Goal: Task Accomplishment & Management: Use online tool/utility

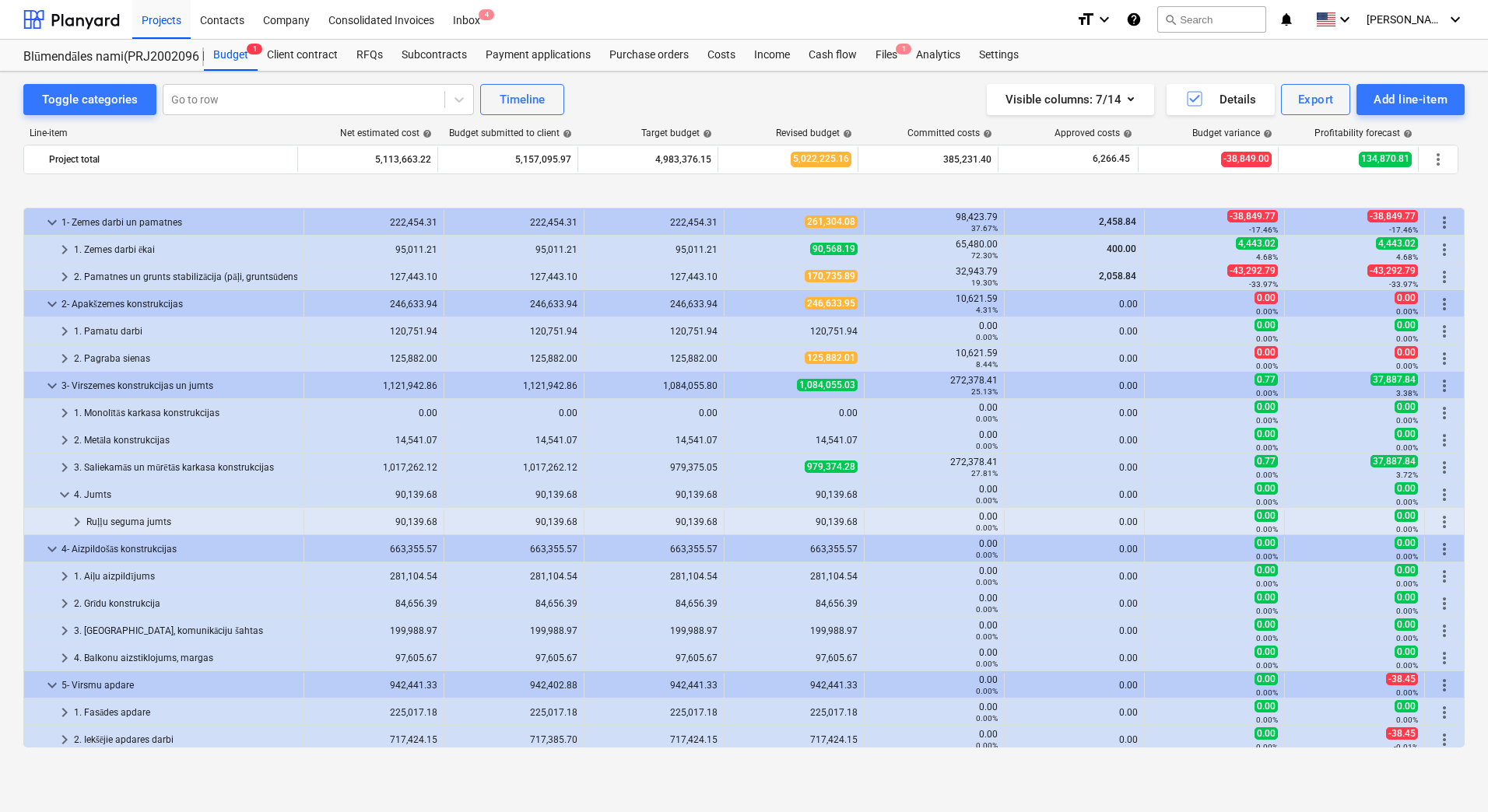
scroll to position [576, 0]
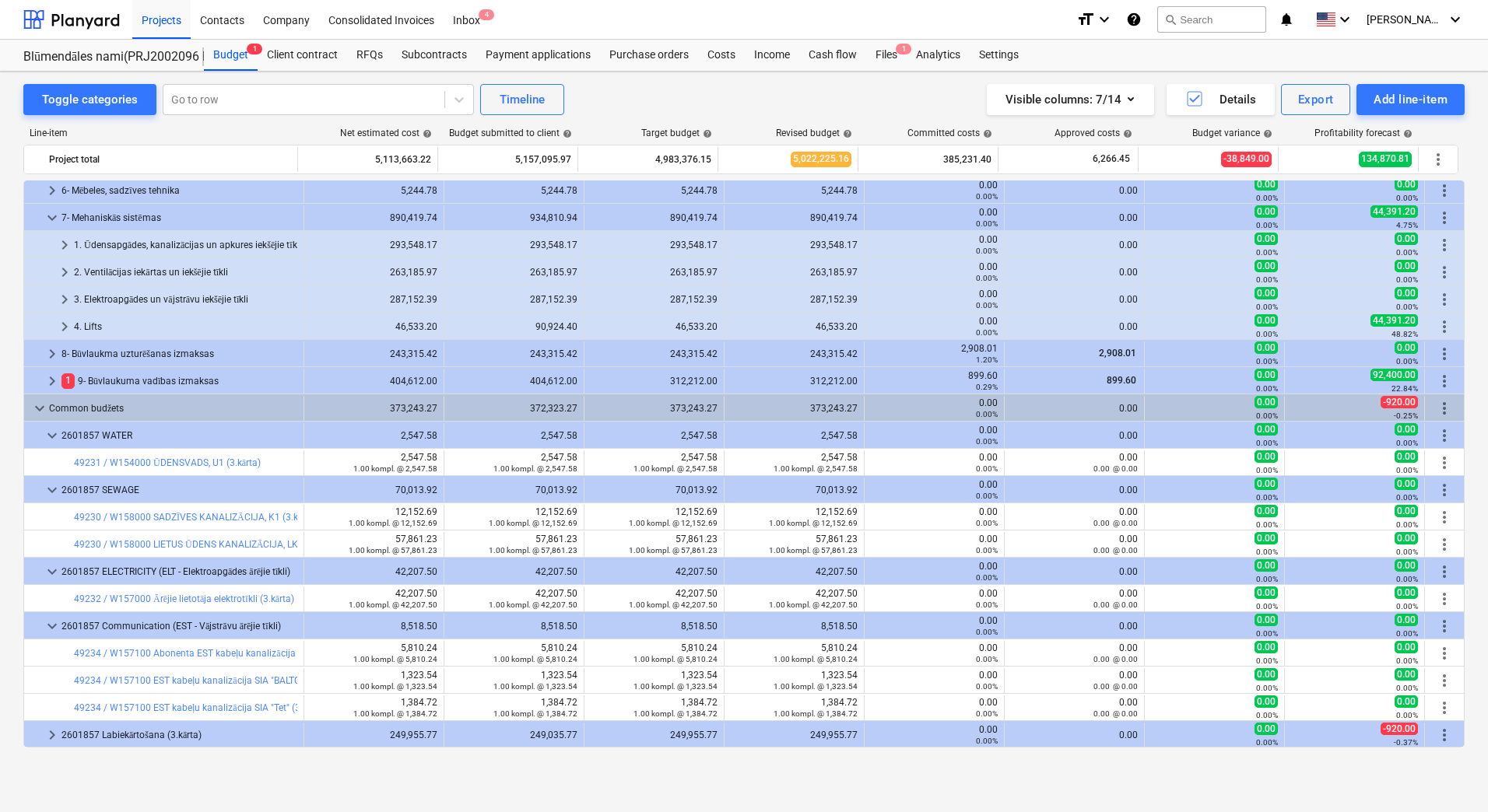
click at [0, 454] on div "Toggle categories Go to row Timeline Visible columns : 7/14 Details Export Add …" at bounding box center [744, 425] width 1488 height 707
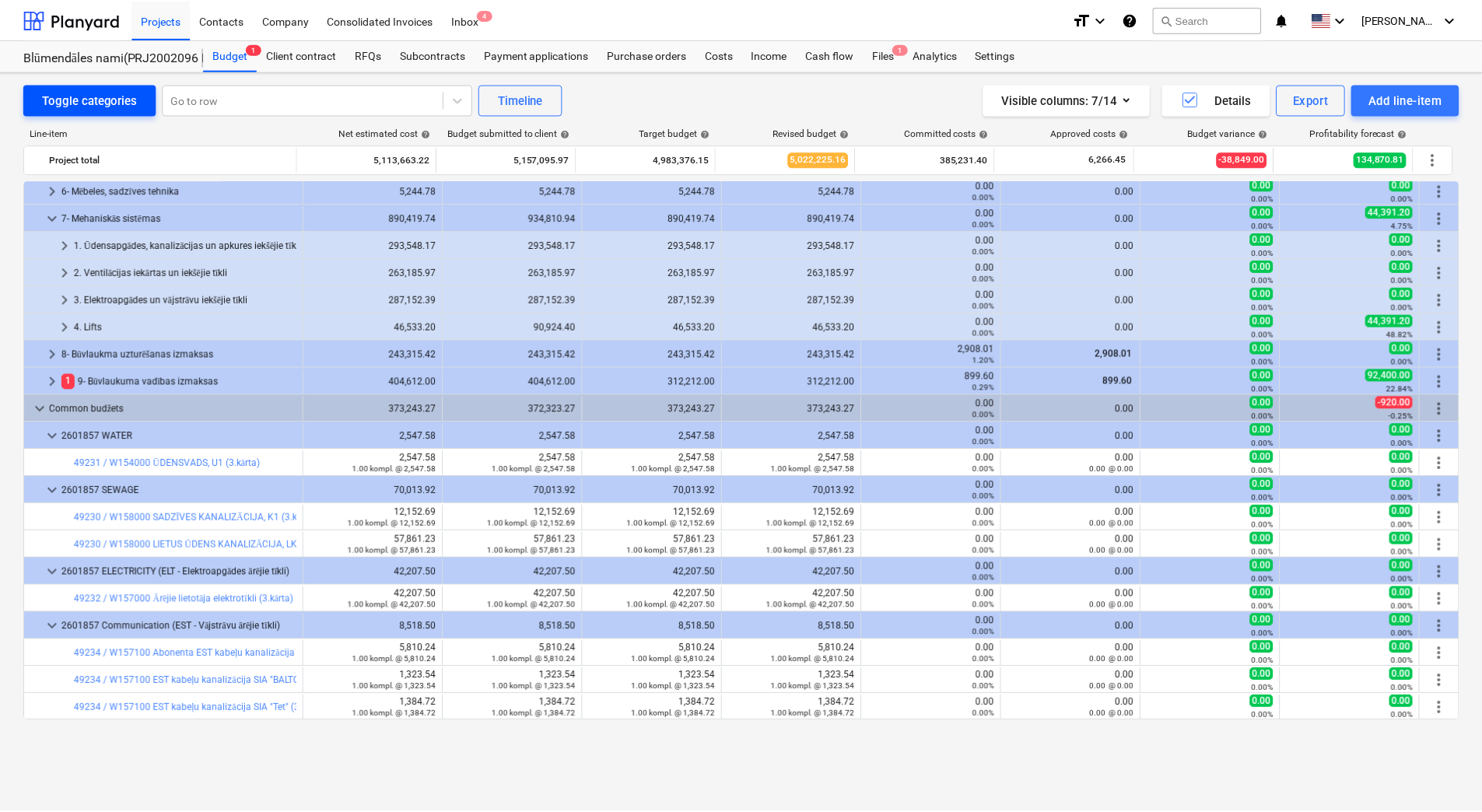
scroll to position [0, 0]
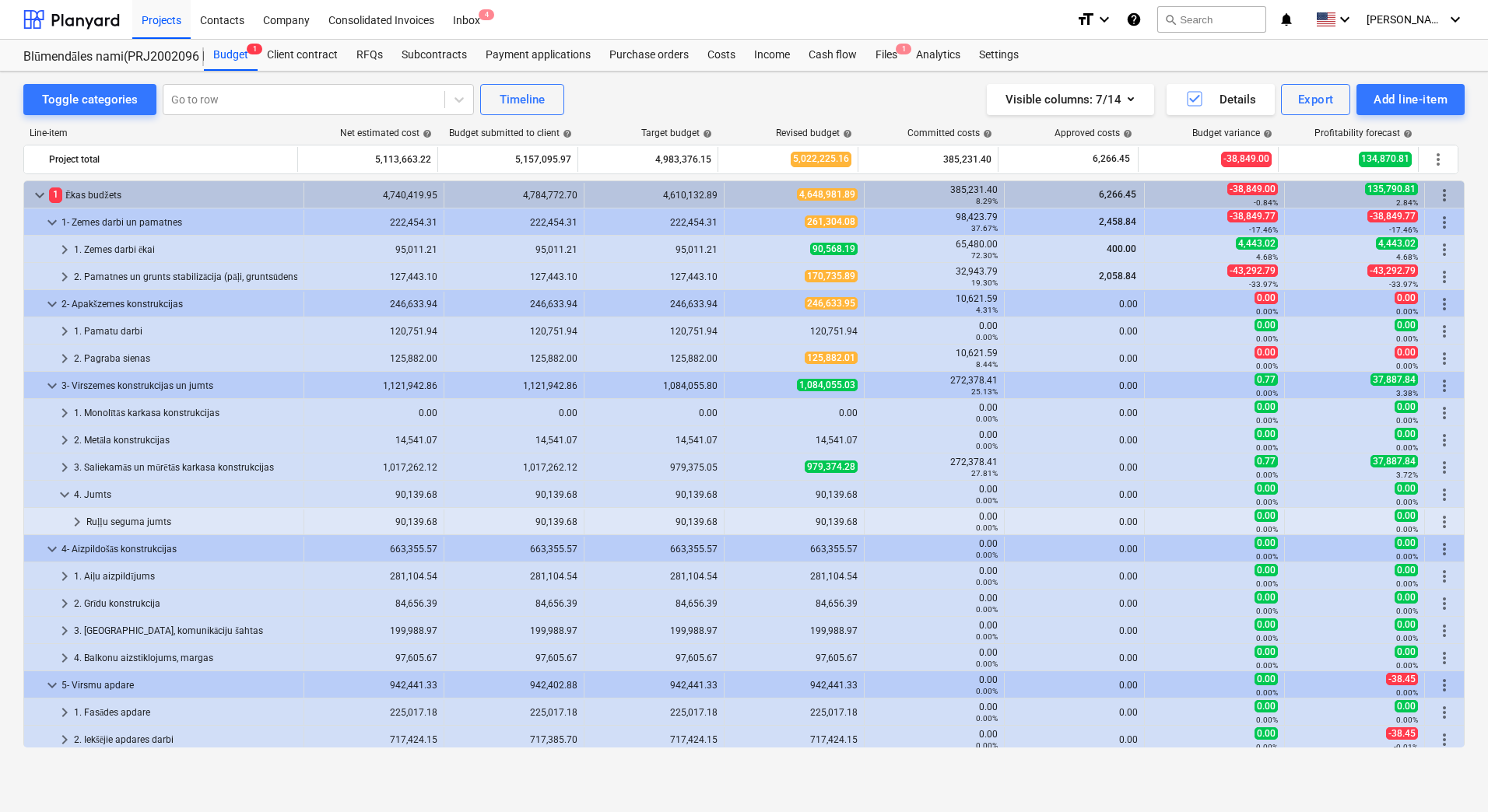
drag, startPoint x: 156, startPoint y: 19, endPoint x: 145, endPoint y: 133, distance: 114.5
click at [157, 19] on div "Projects" at bounding box center [161, 19] width 58 height 40
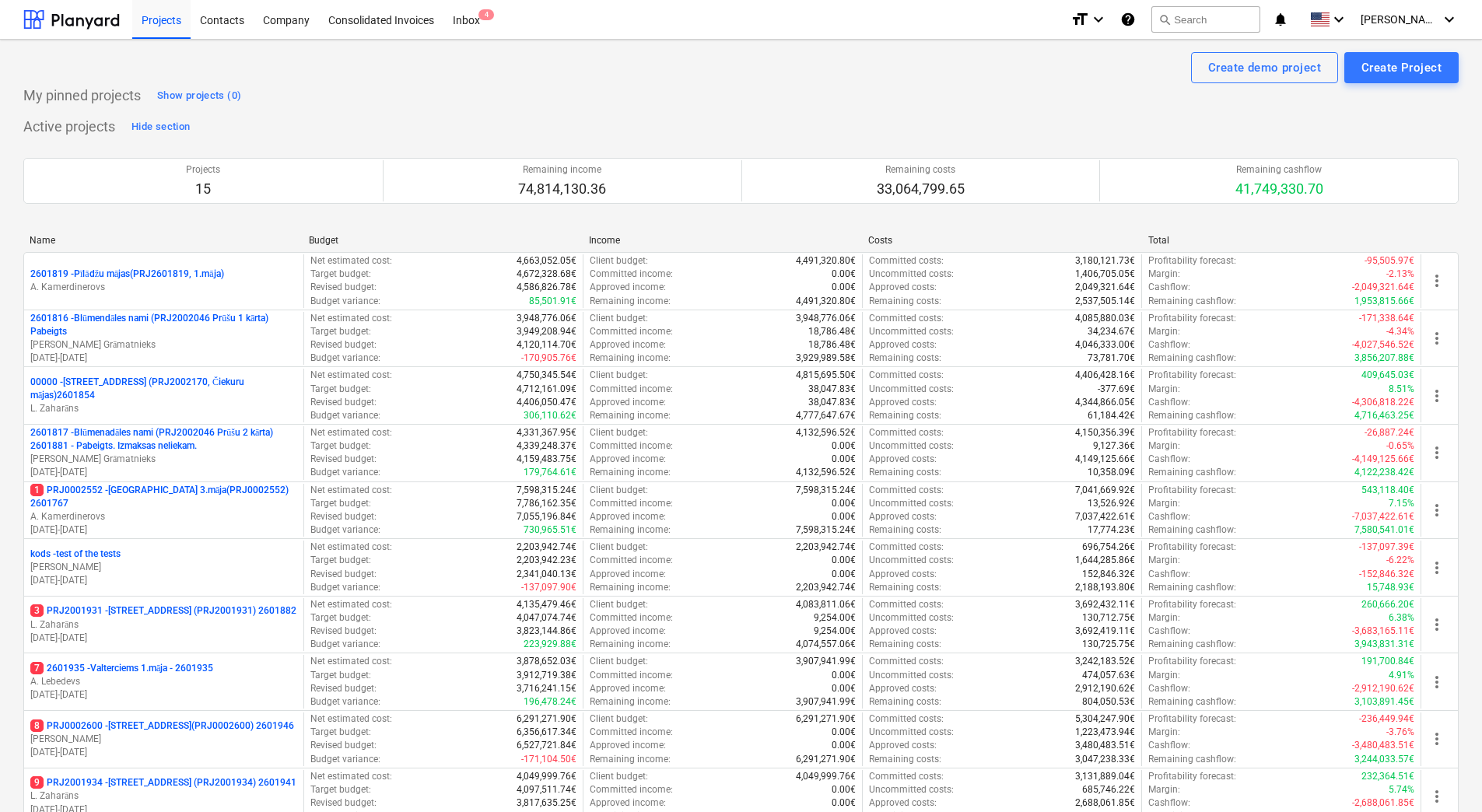
click at [811, 115] on div "Active projects Hide section Projects 15 Remaining income 74,814,130.36 Remaini…" at bounding box center [741, 622] width 1435 height 1015
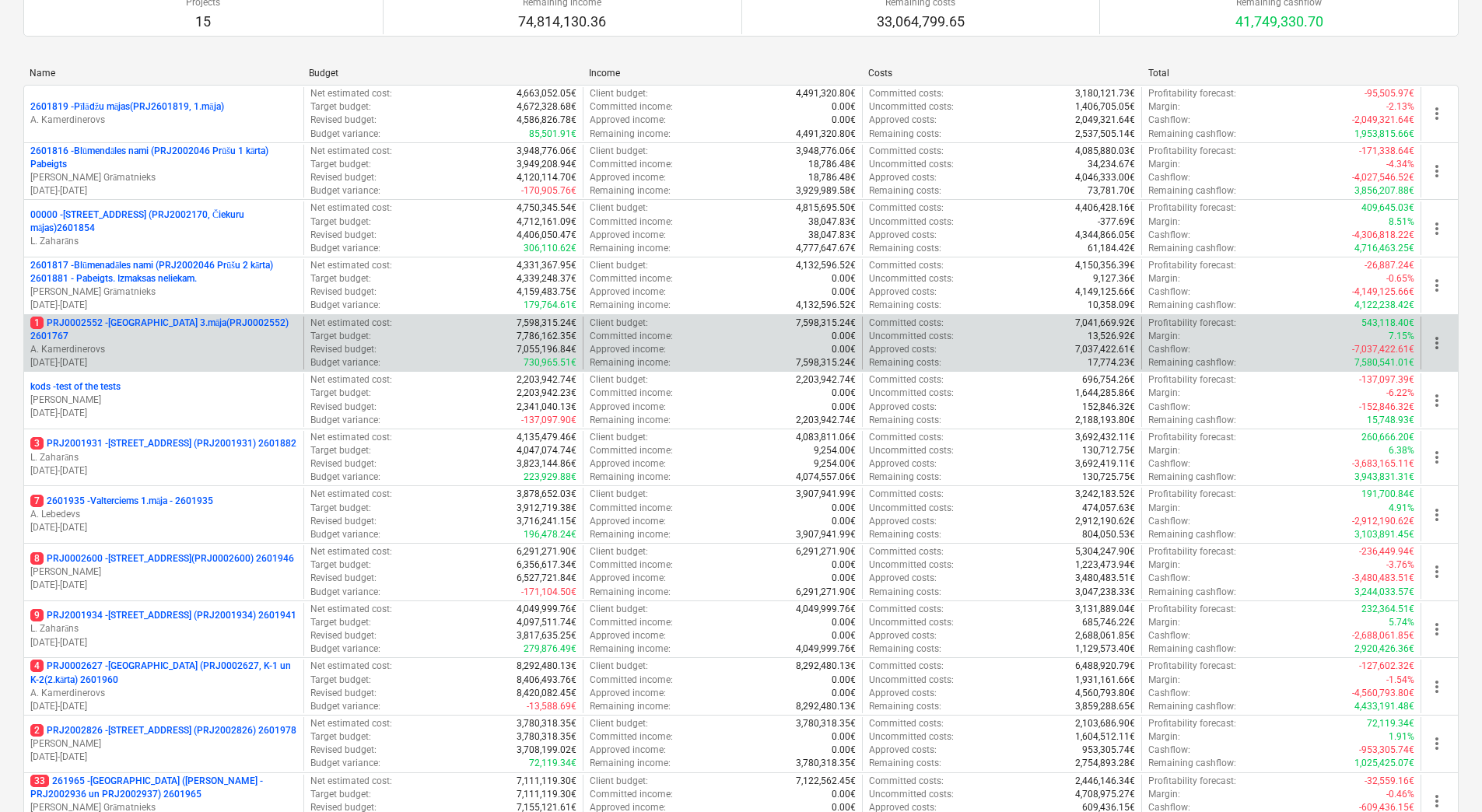
scroll to position [424, 0]
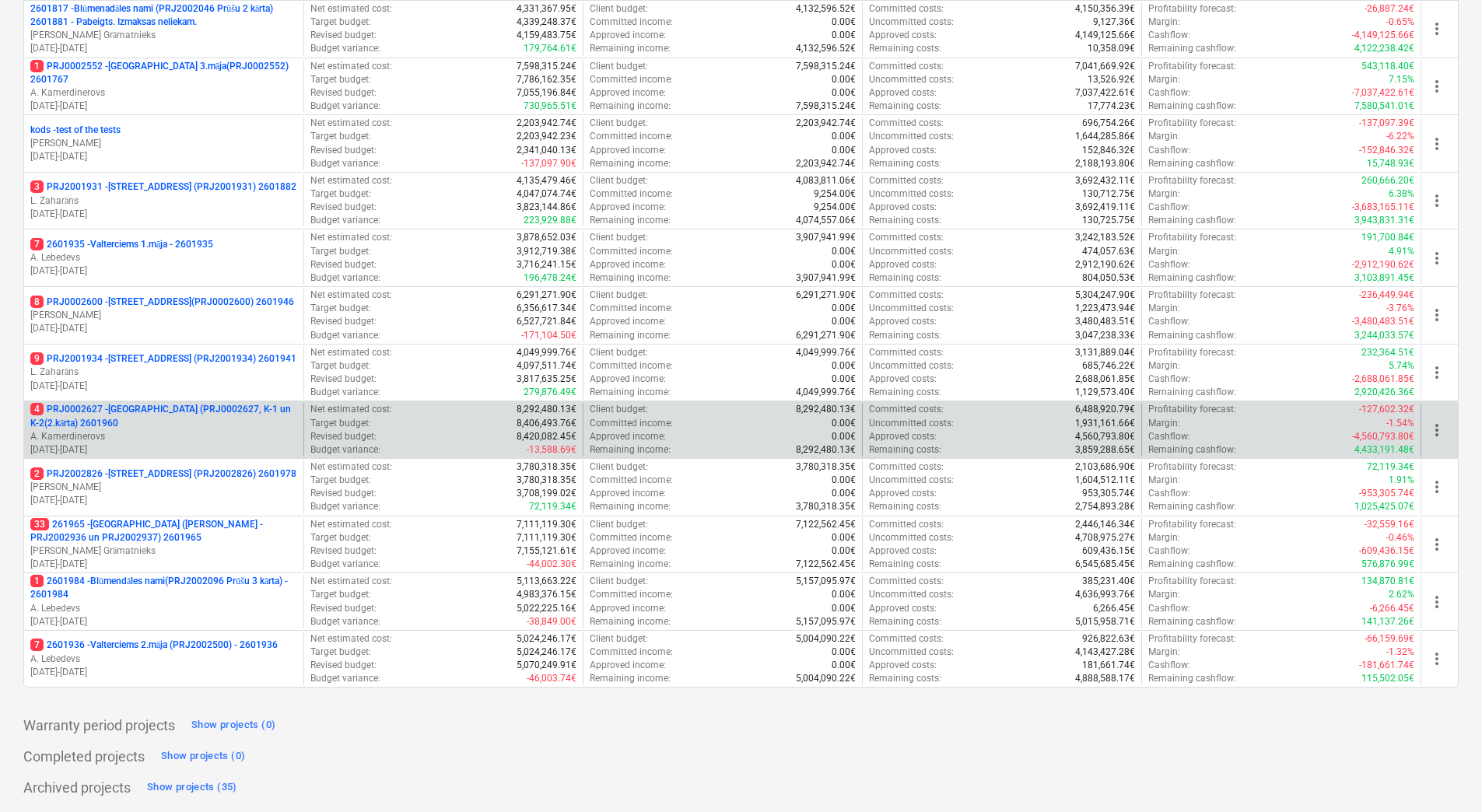
click at [174, 406] on p "4 PRJ0002627 - [GEOGRAPHIC_DATA] (PRJ0002627, K-1 un K-2(2.kārta) 2601960" at bounding box center [163, 417] width 267 height 27
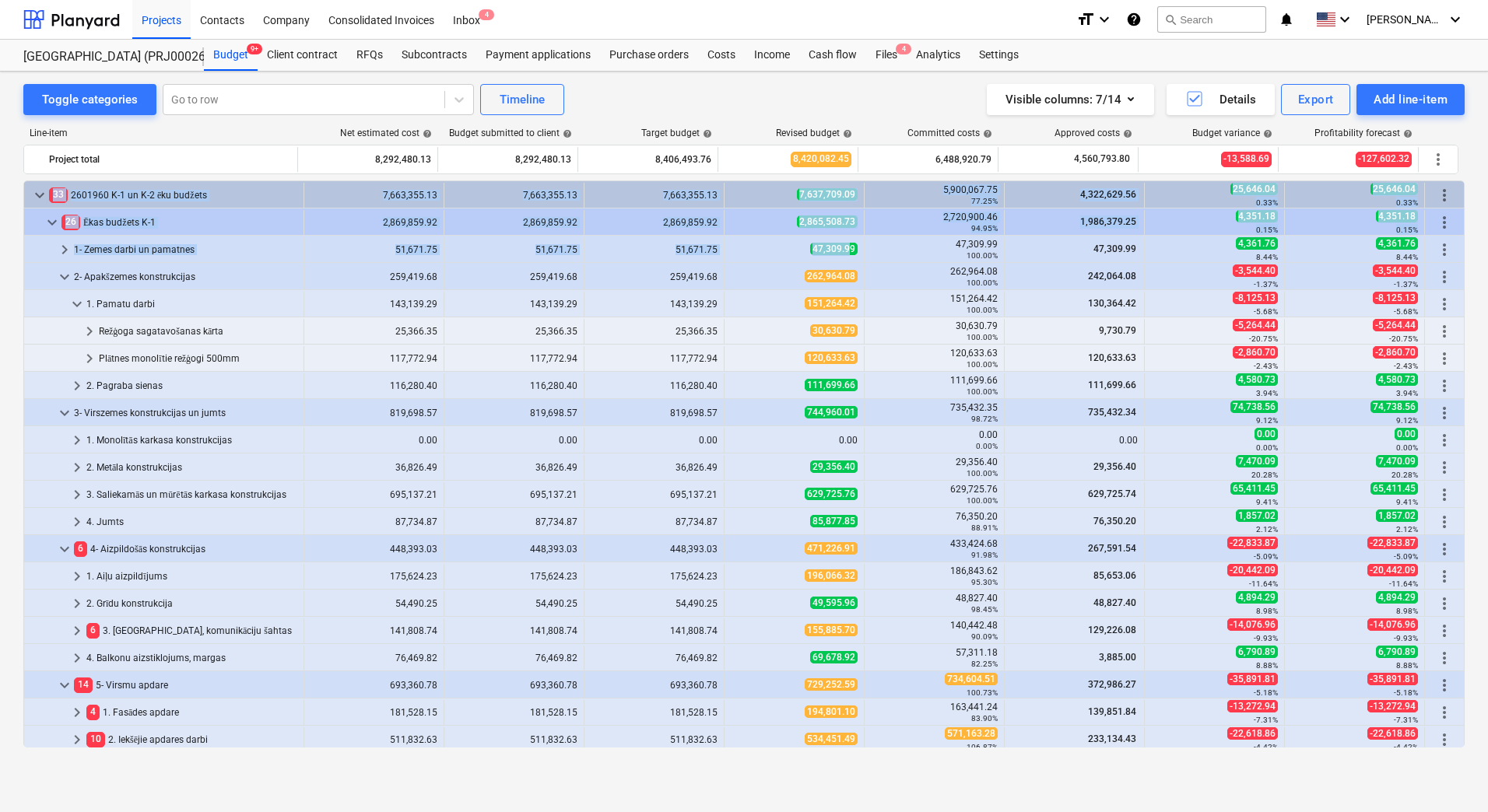
drag, startPoint x: 818, startPoint y: 251, endPoint x: 847, endPoint y: 248, distance: 29.2
copy span "47,309.99"
drag, startPoint x: 847, startPoint y: 248, endPoint x: 809, endPoint y: 257, distance: 39.1
click at [809, 257] on div "47,309.99" at bounding box center [794, 249] width 140 height 25
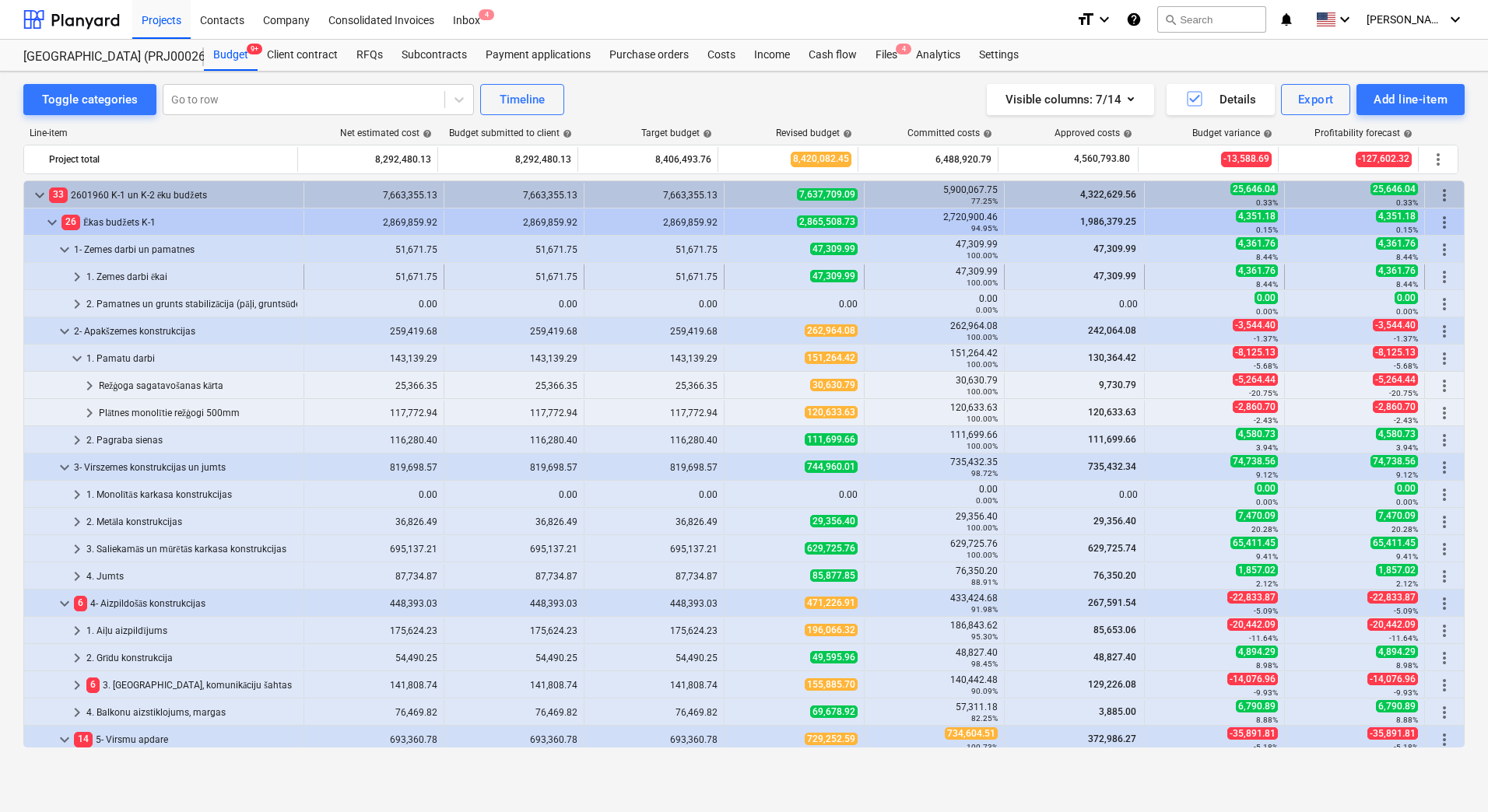
click at [756, 273] on div "47,309.99" at bounding box center [793, 276] width 127 height 13
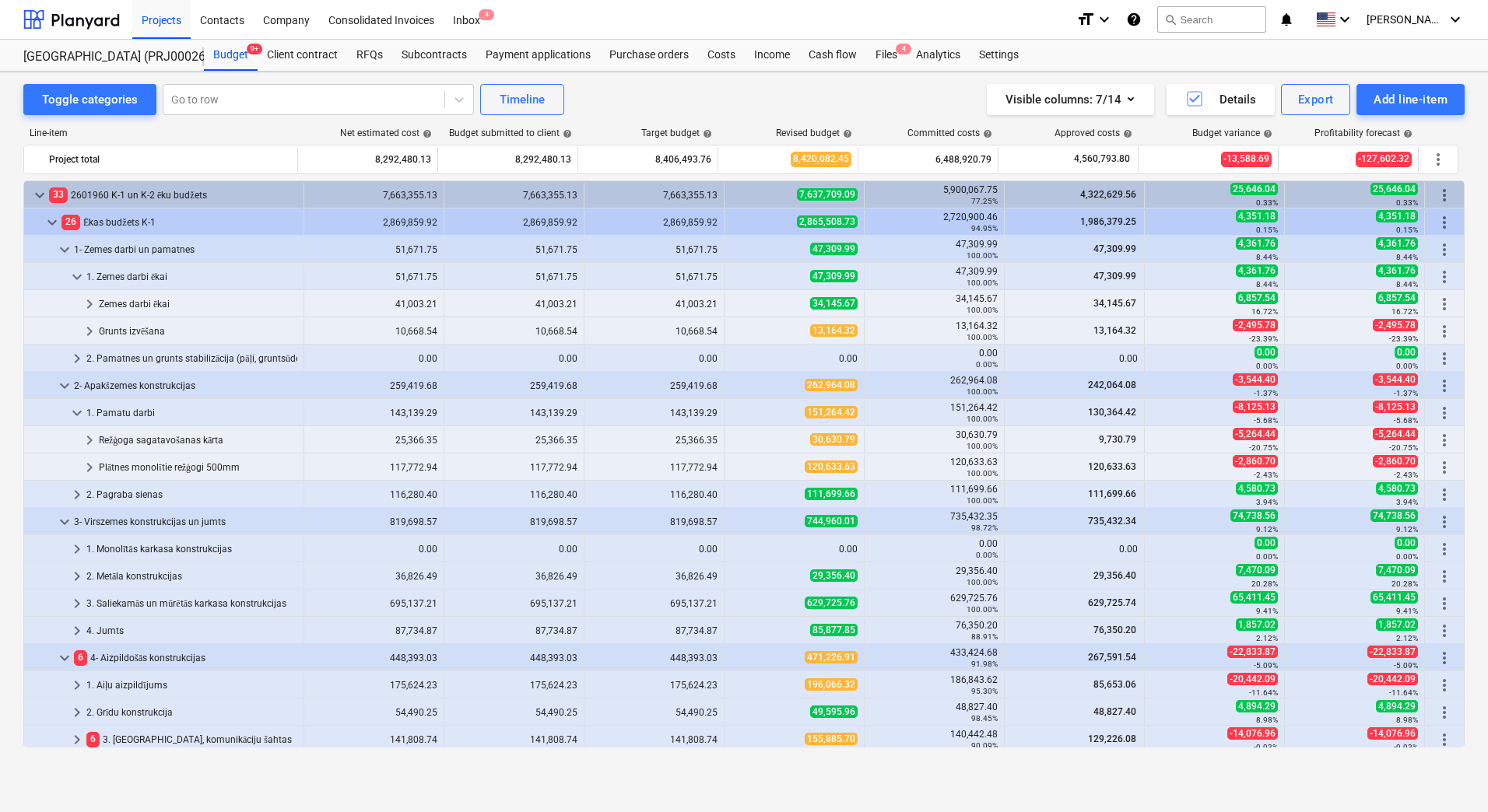
click at [756, 273] on div "47,309.99" at bounding box center [793, 276] width 127 height 13
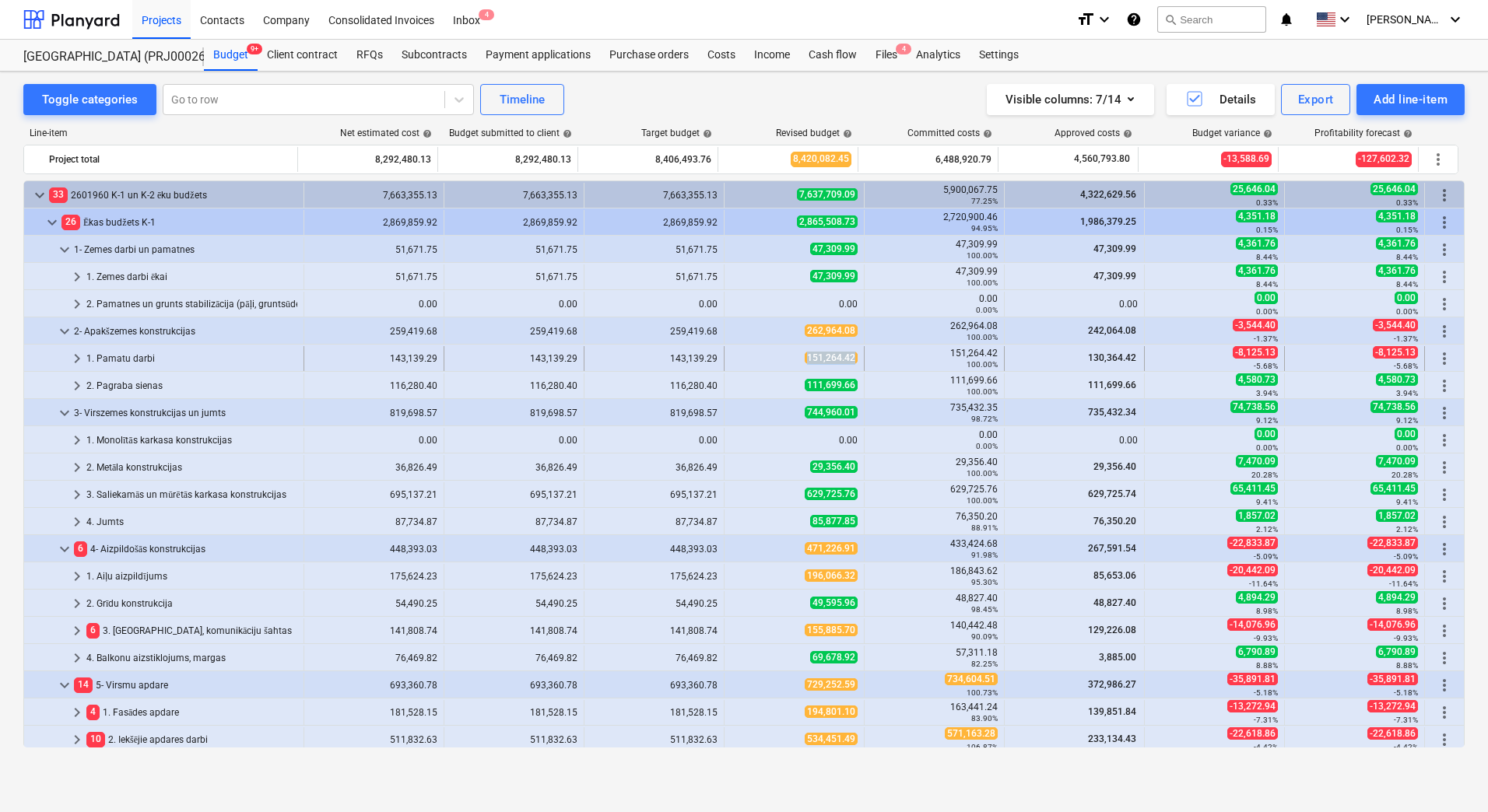
click at [851, 356] on div "151,264.42" at bounding box center [793, 358] width 127 height 13
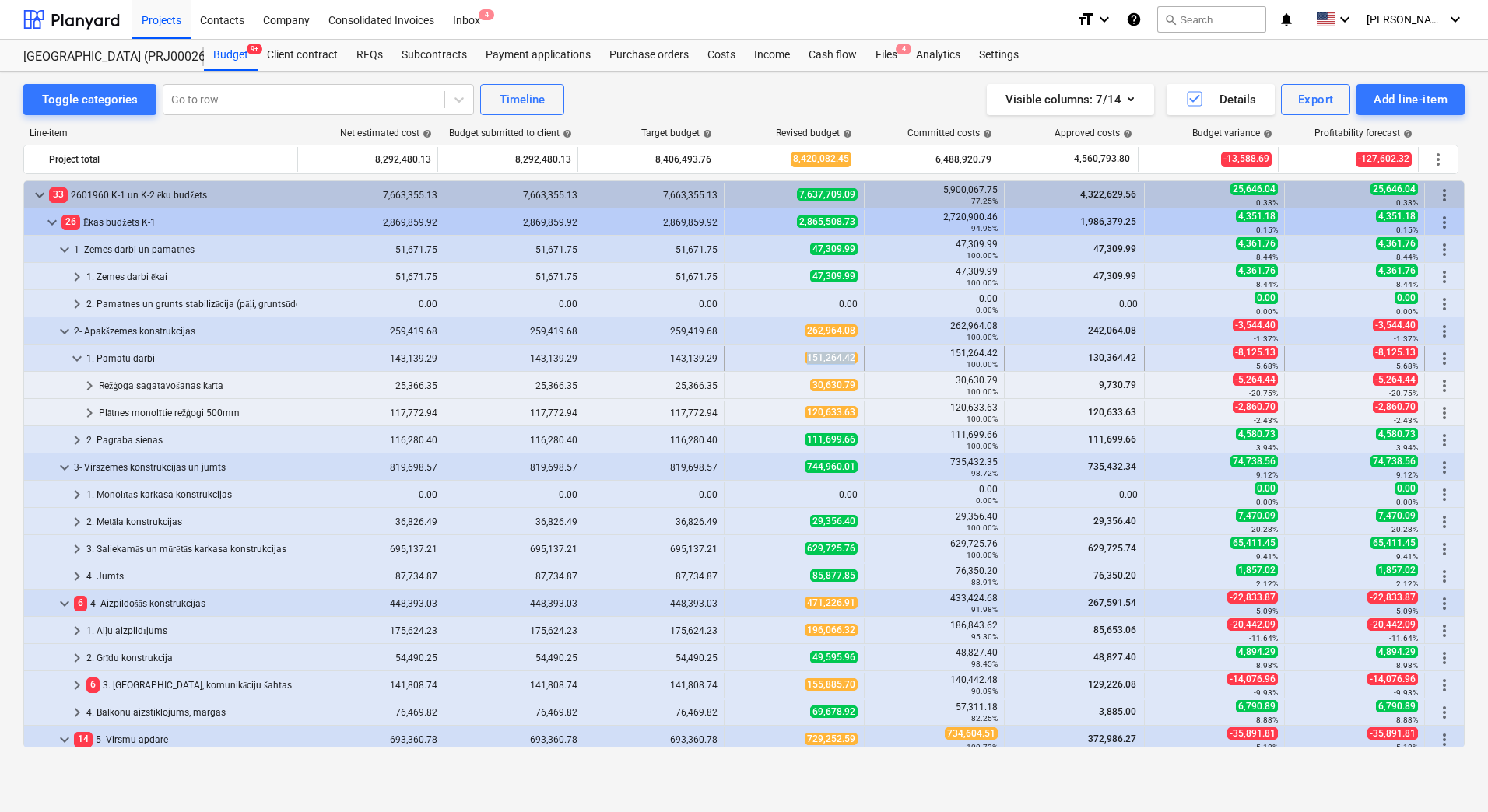
copy span "151,264.42"
drag, startPoint x: 852, startPoint y: 357, endPoint x: 802, endPoint y: 359, distance: 50.0
click at [805, 359] on span "151,264.42" at bounding box center [830, 357] width 53 height 12
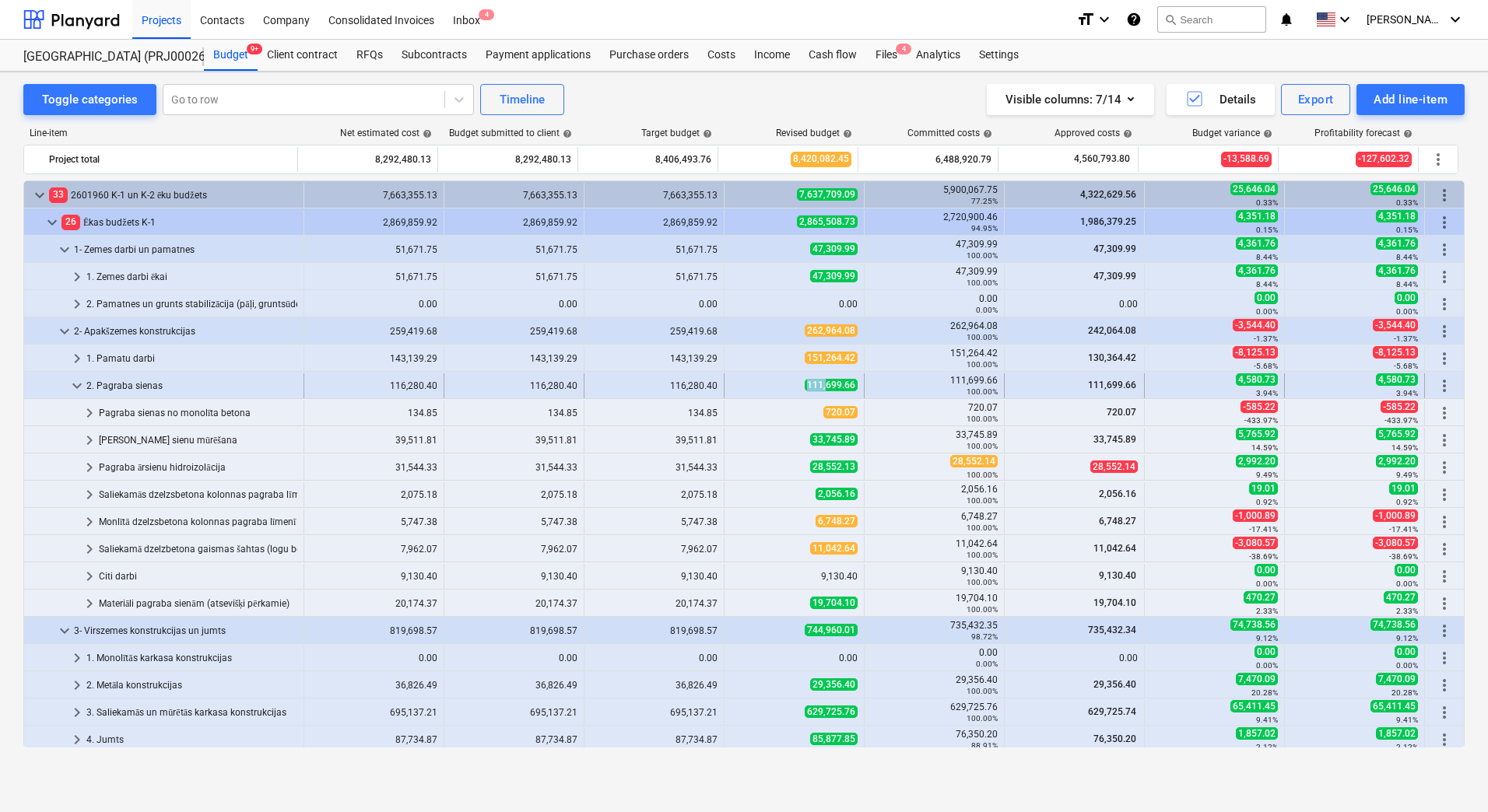
drag, startPoint x: 808, startPoint y: 387, endPoint x: 820, endPoint y: 386, distance: 12.0
click at [820, 386] on div "111,699.66" at bounding box center [793, 385] width 127 height 13
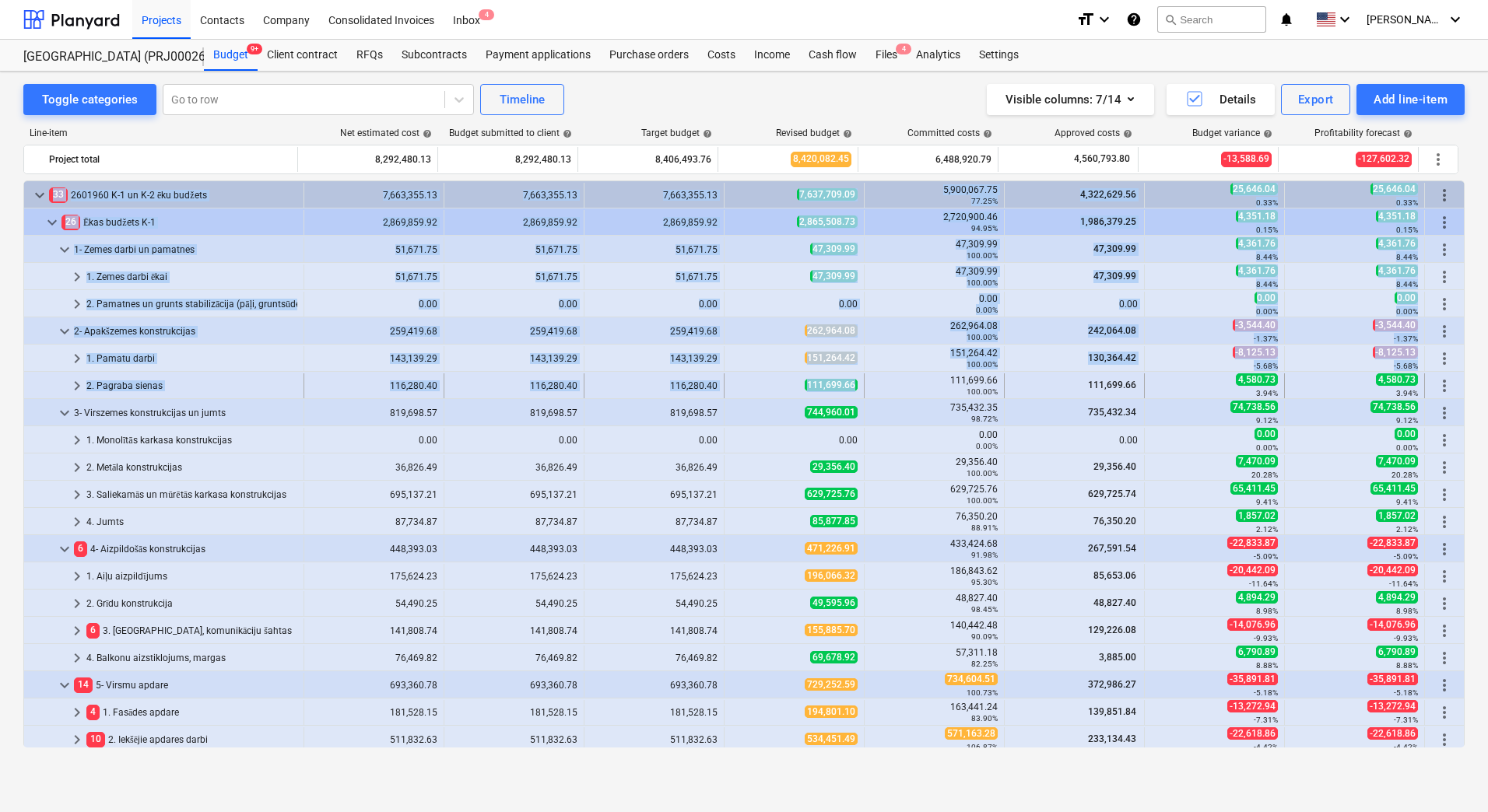
drag, startPoint x: 797, startPoint y: 386, endPoint x: 848, endPoint y: 385, distance: 51.0
click at [783, 383] on div "111,699.66" at bounding box center [793, 385] width 127 height 13
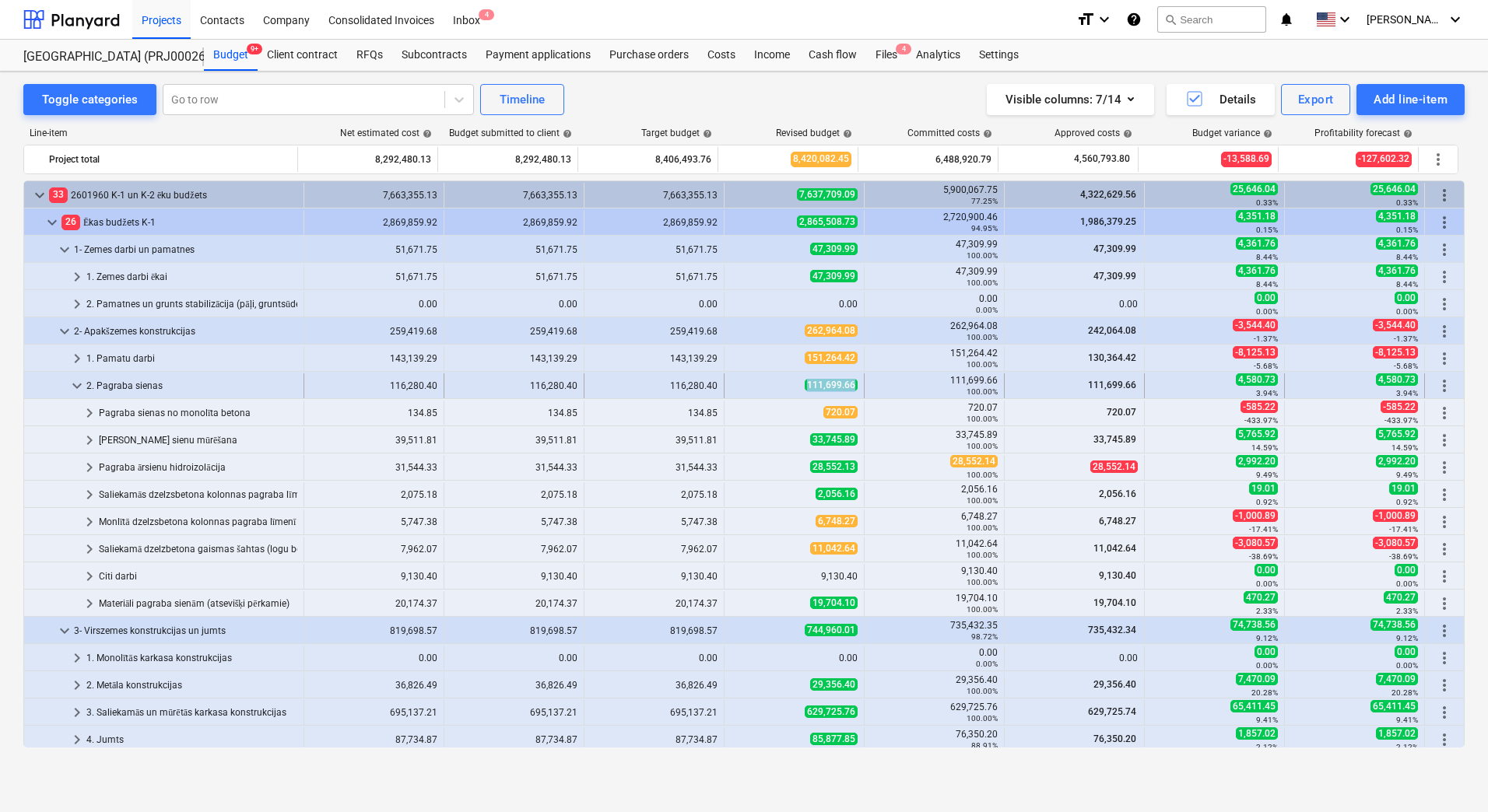
copy span "111,699.66"
drag, startPoint x: 766, startPoint y: 387, endPoint x: 848, endPoint y: 384, distance: 82.1
click at [848, 384] on div "111,699.66" at bounding box center [793, 385] width 127 height 13
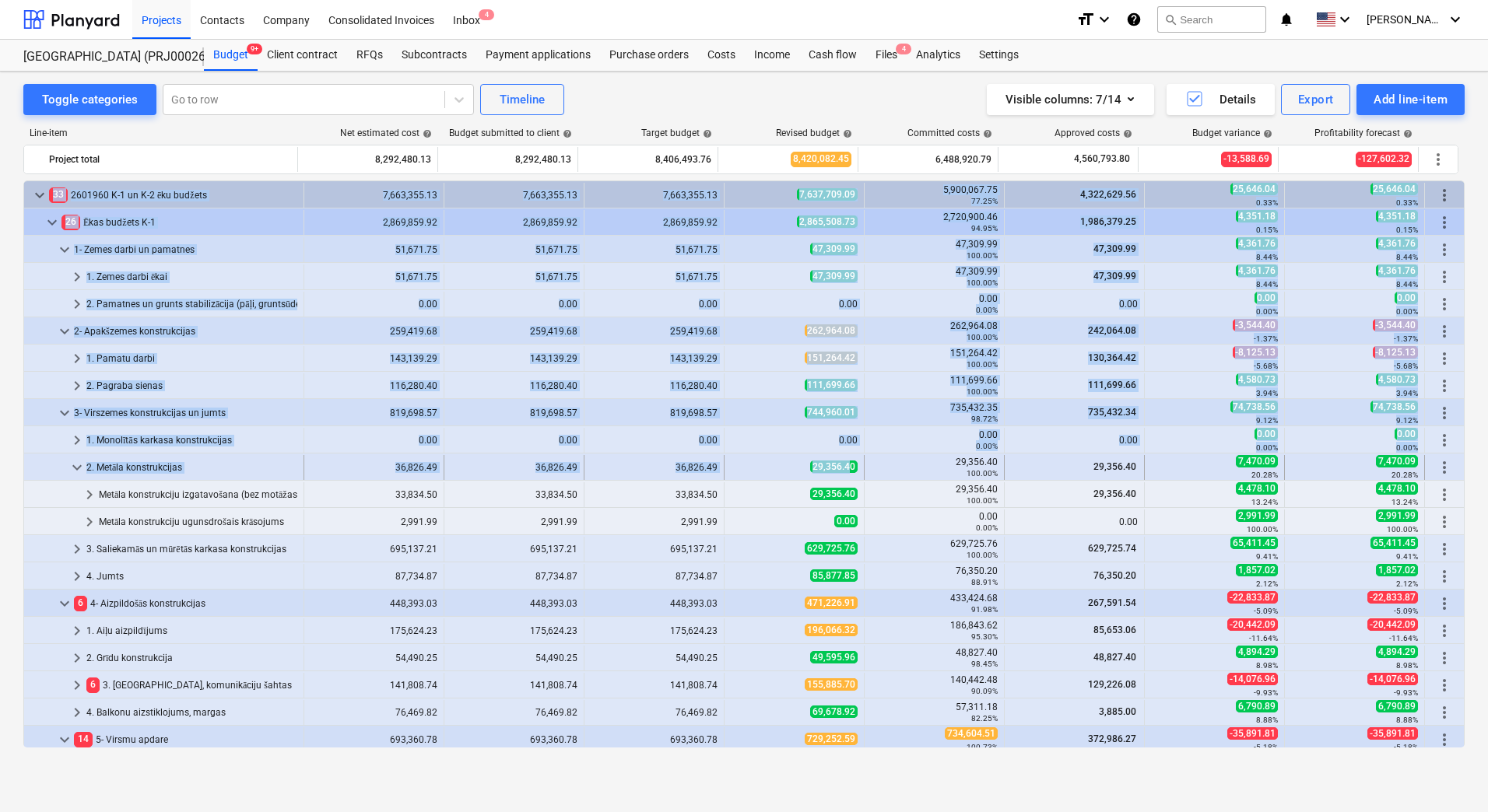
drag, startPoint x: 793, startPoint y: 471, endPoint x: 848, endPoint y: 468, distance: 55.1
click at [767, 468] on div "29,356.40" at bounding box center [793, 467] width 127 height 13
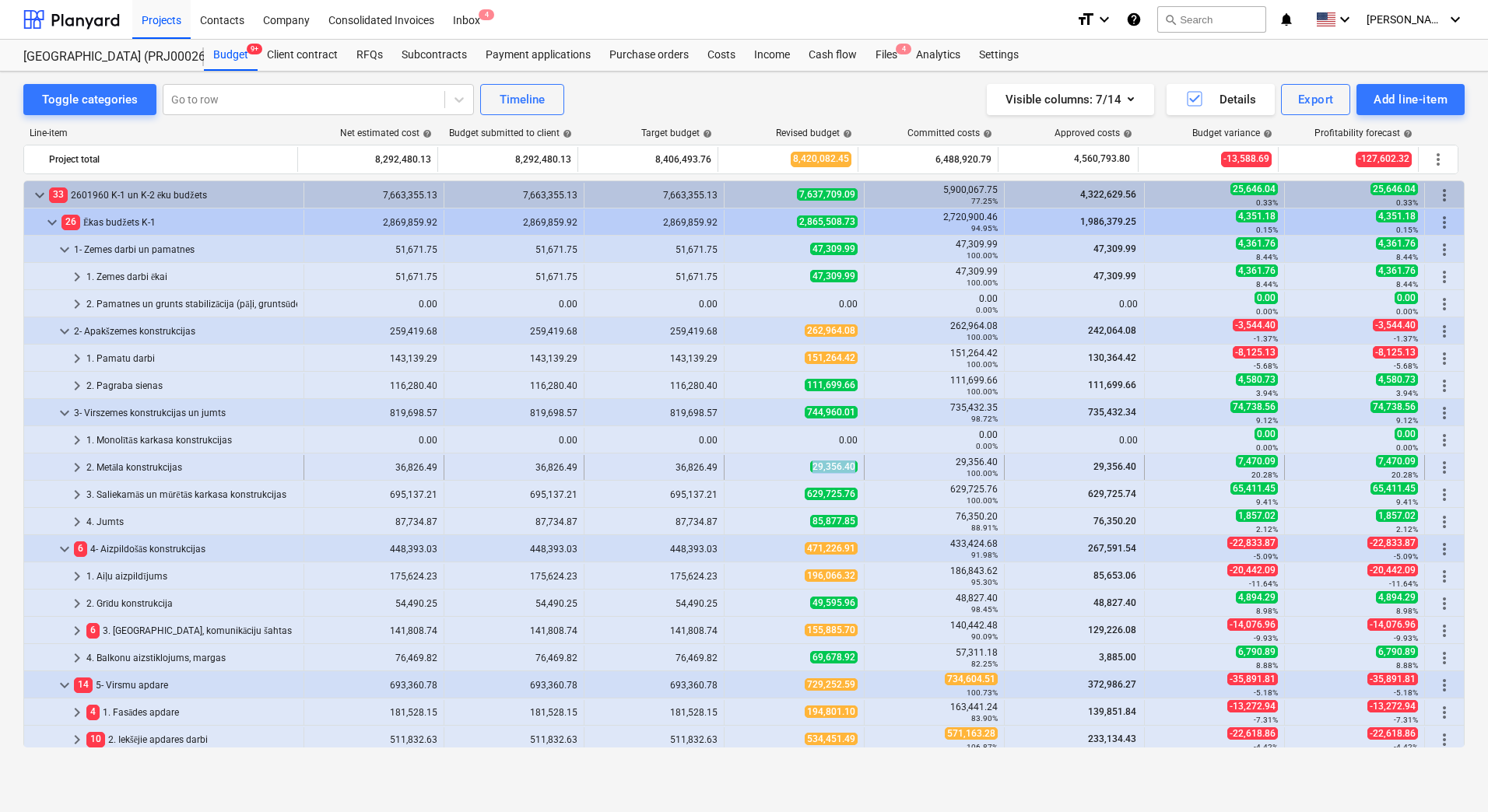
copy span "29,356.40"
drag, startPoint x: 766, startPoint y: 470, endPoint x: 851, endPoint y: 470, distance: 85.0
click at [851, 470] on div "29,356.40" at bounding box center [793, 467] width 127 height 13
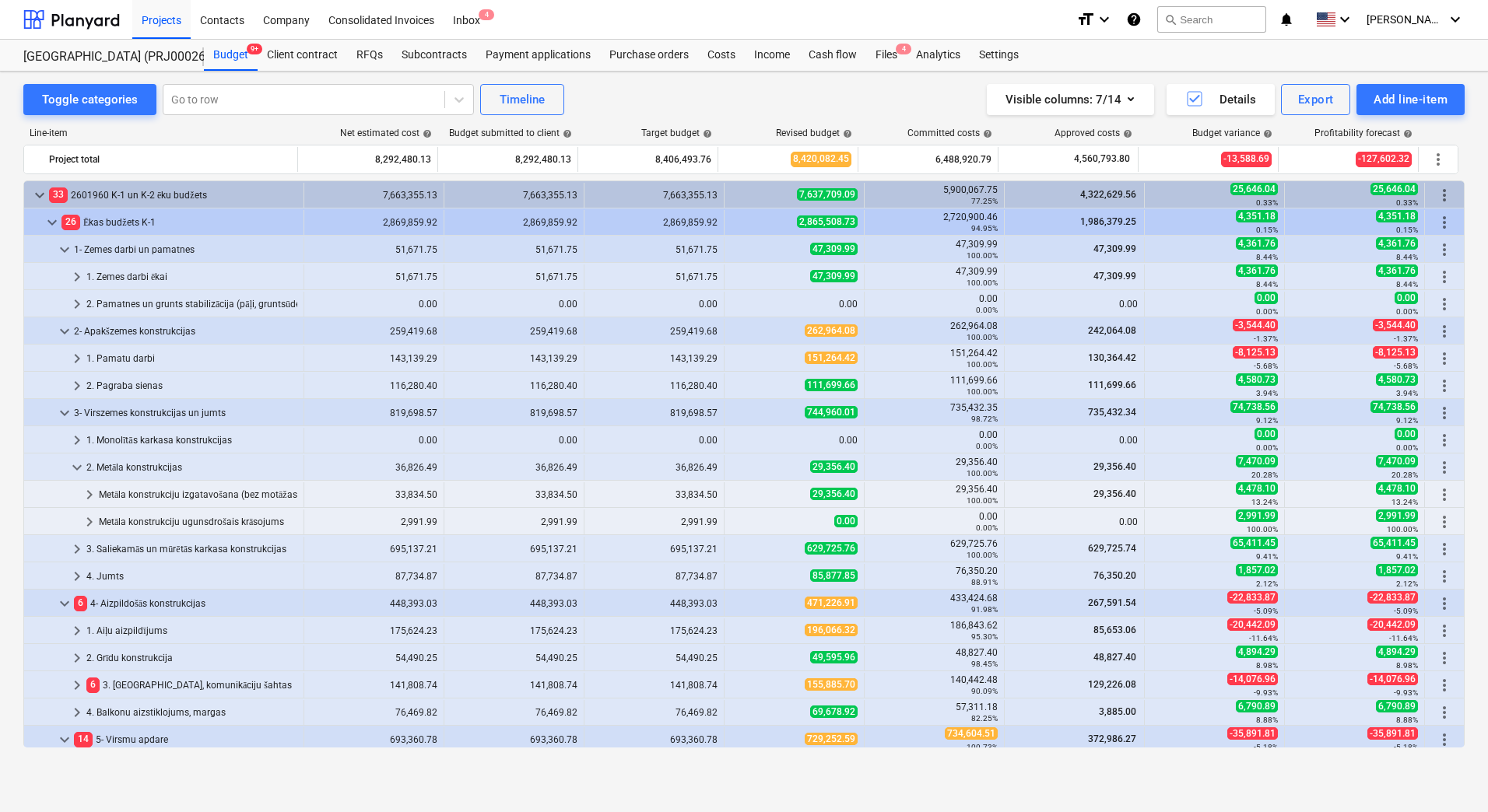
click at [851, 470] on span "29,356.40" at bounding box center [833, 466] width 48 height 12
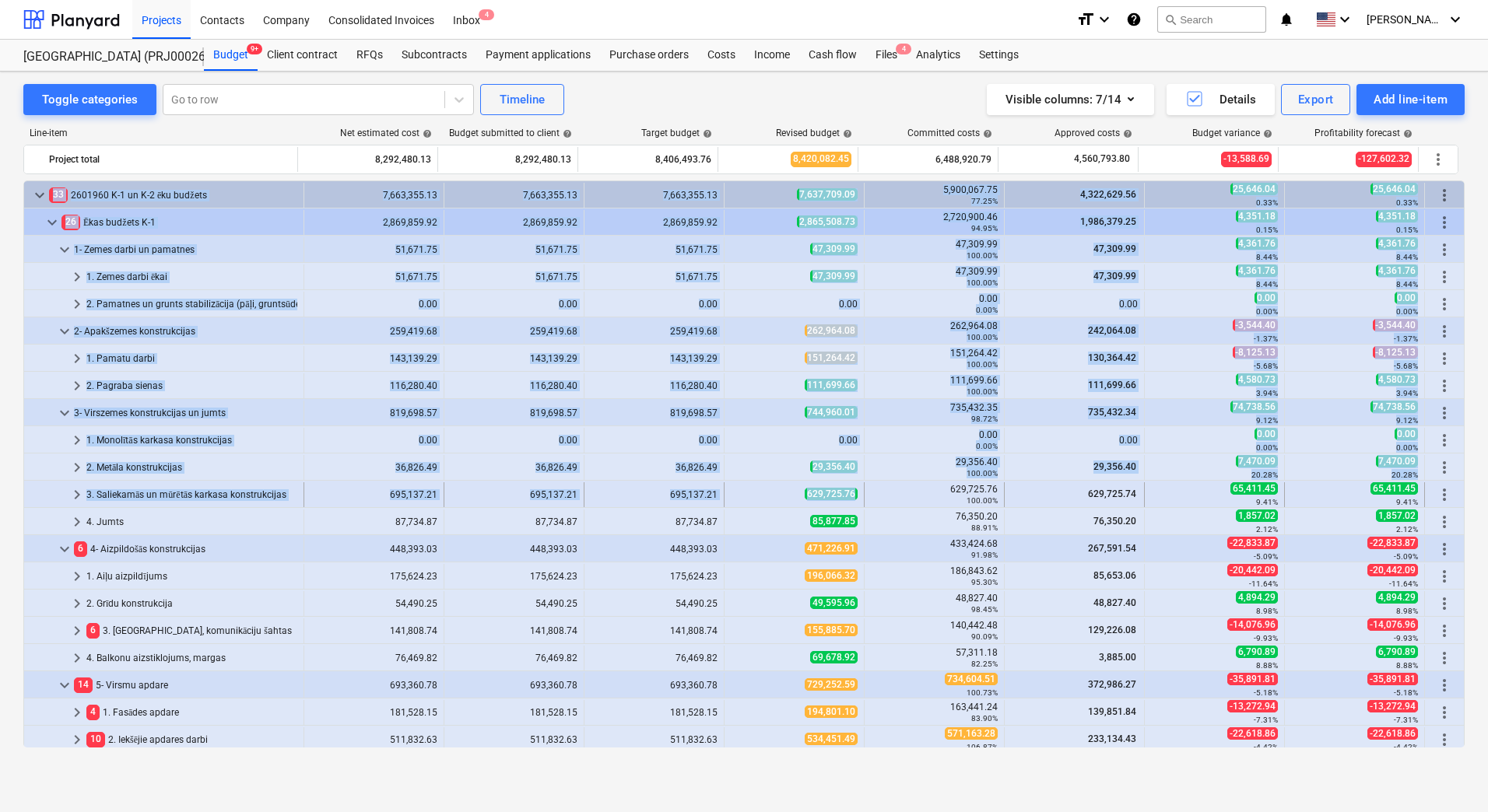
drag, startPoint x: 764, startPoint y: 493, endPoint x: 850, endPoint y: 493, distance: 86.0
click at [787, 495] on div "629,725.76" at bounding box center [793, 494] width 127 height 13
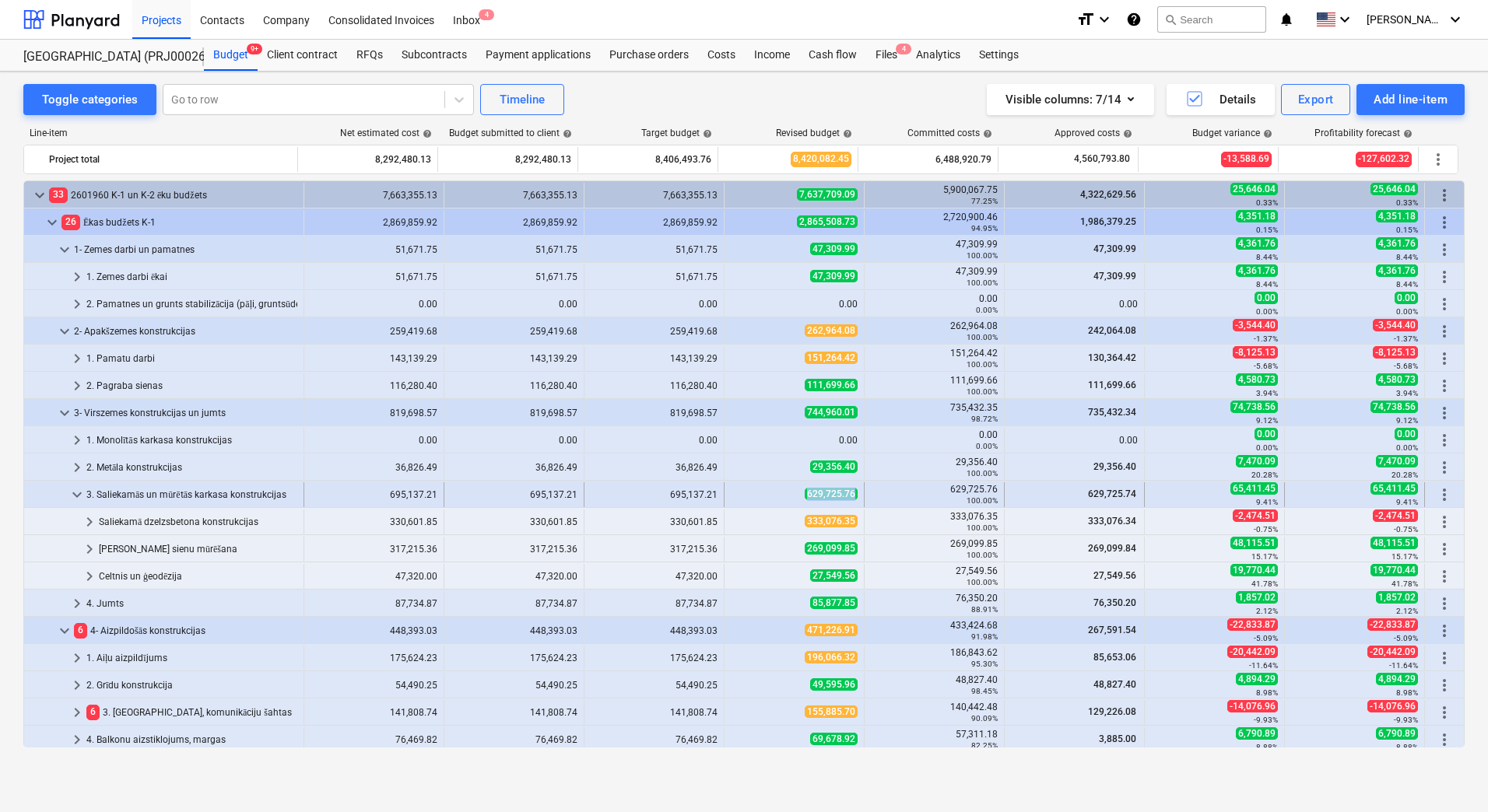
copy span "629,725.76"
drag, startPoint x: 787, startPoint y: 495, endPoint x: 849, endPoint y: 492, distance: 62.1
click at [849, 492] on div "629,725.76" at bounding box center [793, 494] width 127 height 13
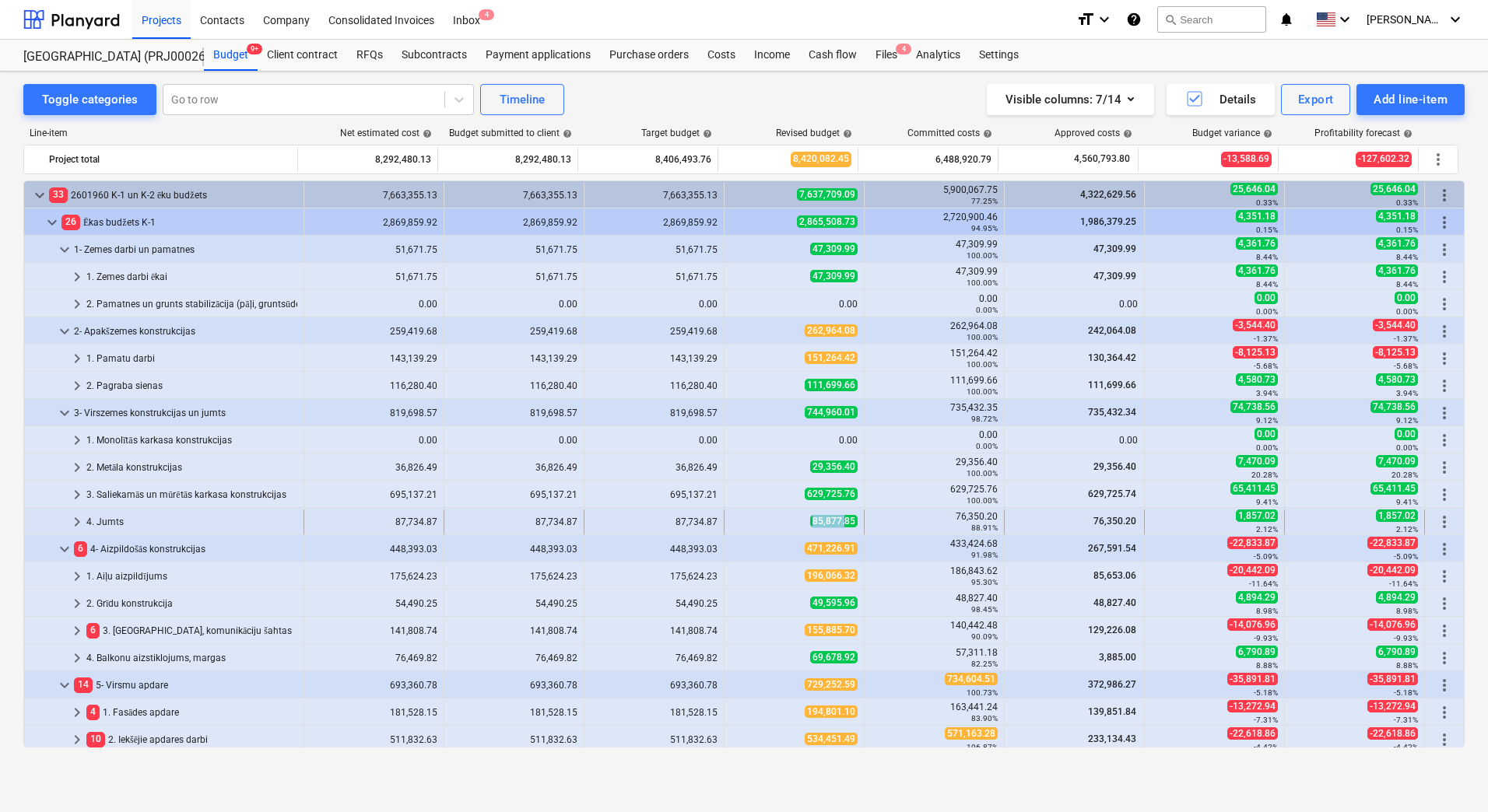
click at [843, 519] on div "85,877.85" at bounding box center [793, 522] width 127 height 13
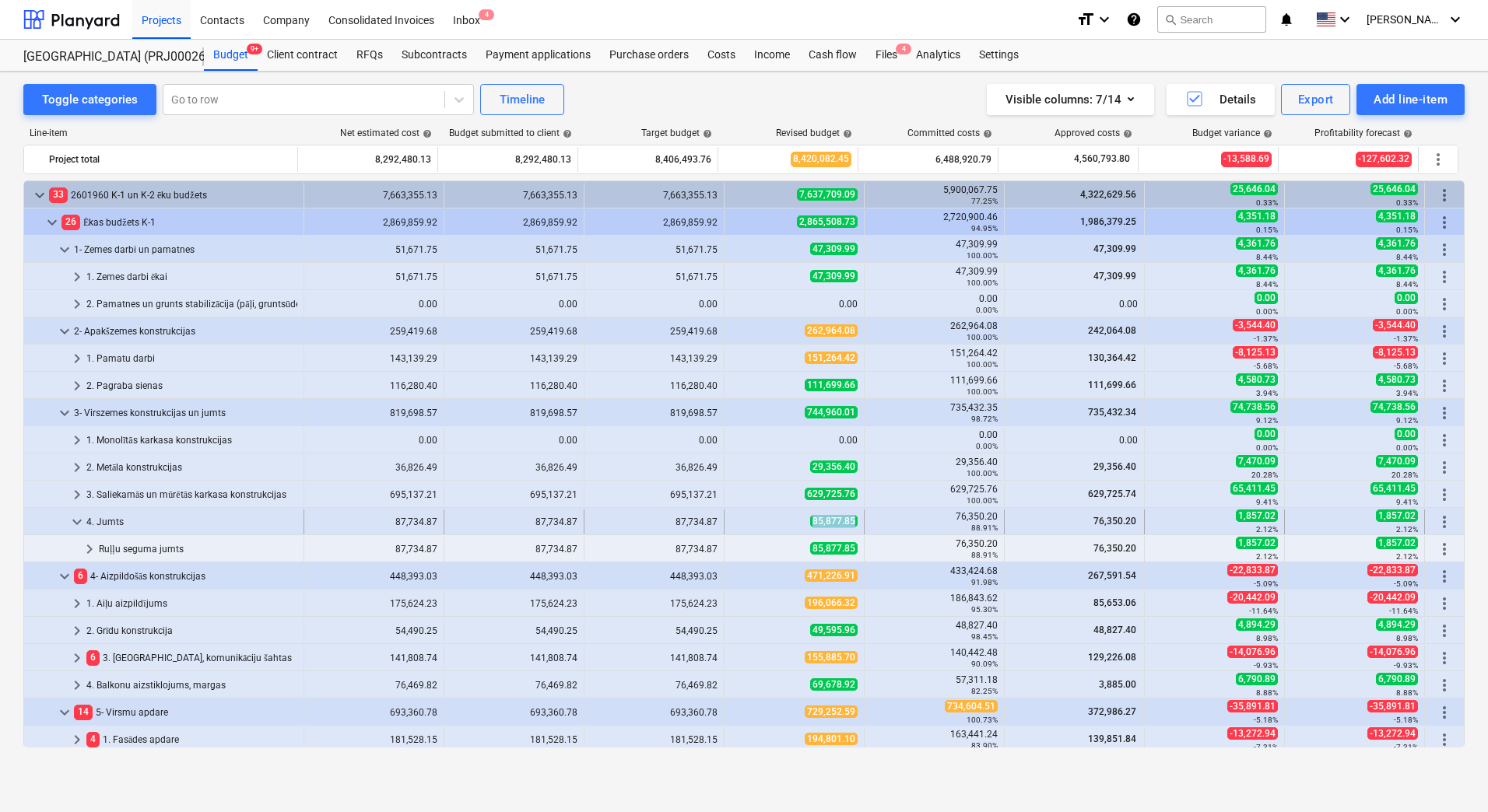
copy span "85,877.85"
click at [808, 525] on div "85,877.85" at bounding box center [794, 522] width 140 height 25
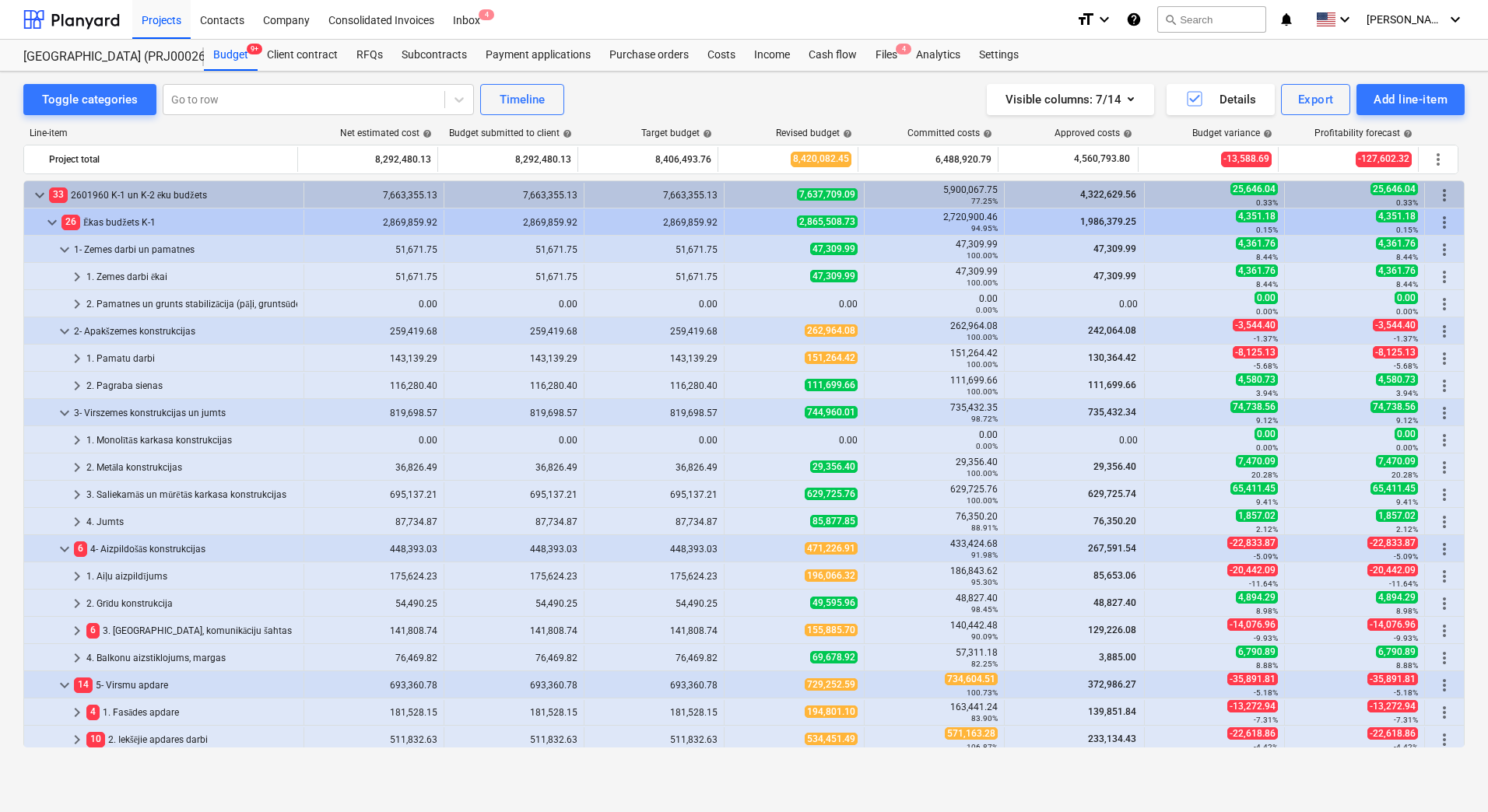
click at [792, 576] on div "196,066.32" at bounding box center [793, 576] width 127 height 13
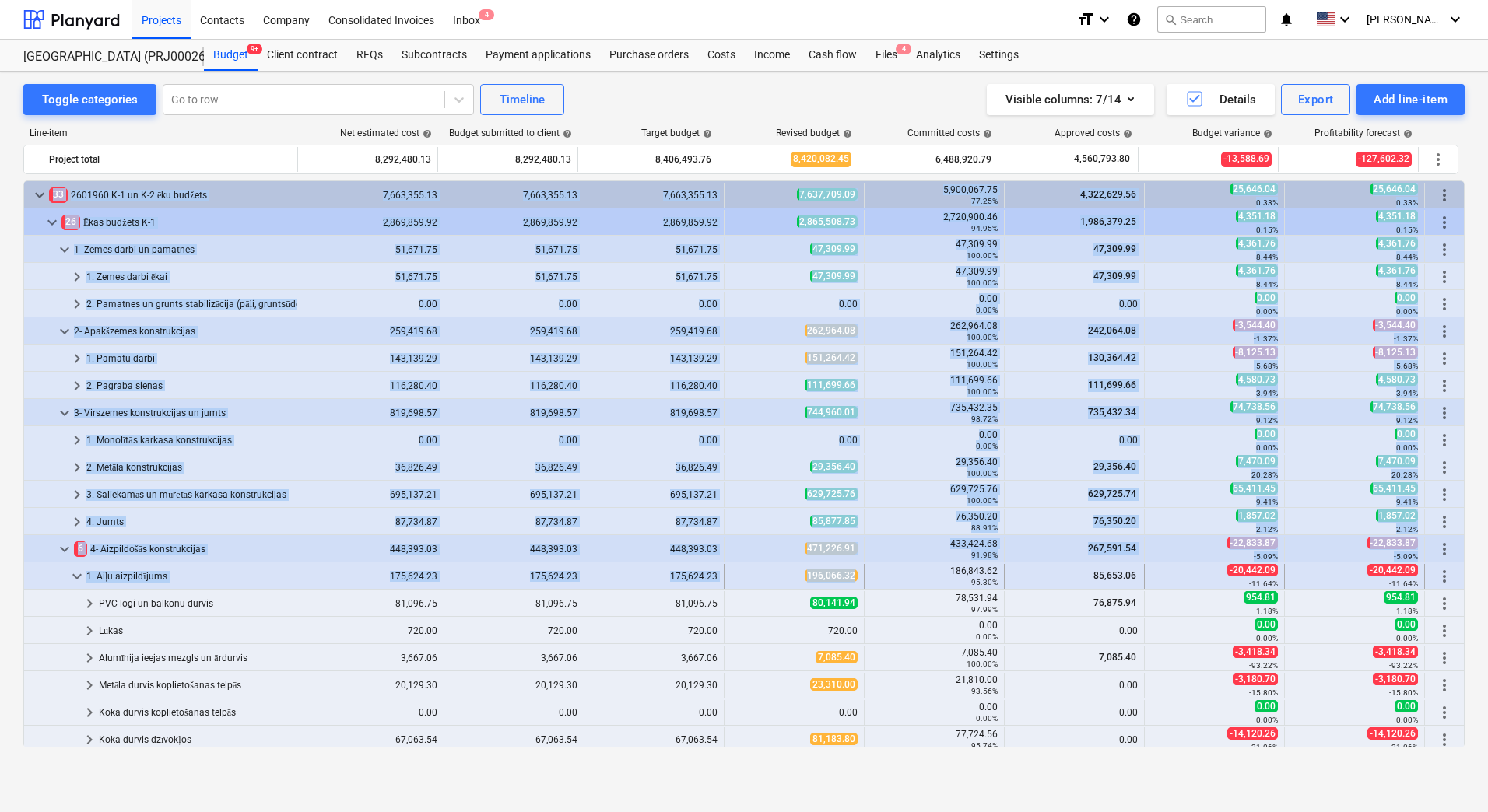
drag, startPoint x: 778, startPoint y: 576, endPoint x: 849, endPoint y: 576, distance: 71.0
click at [851, 576] on span "196,066.32" at bounding box center [830, 575] width 53 height 12
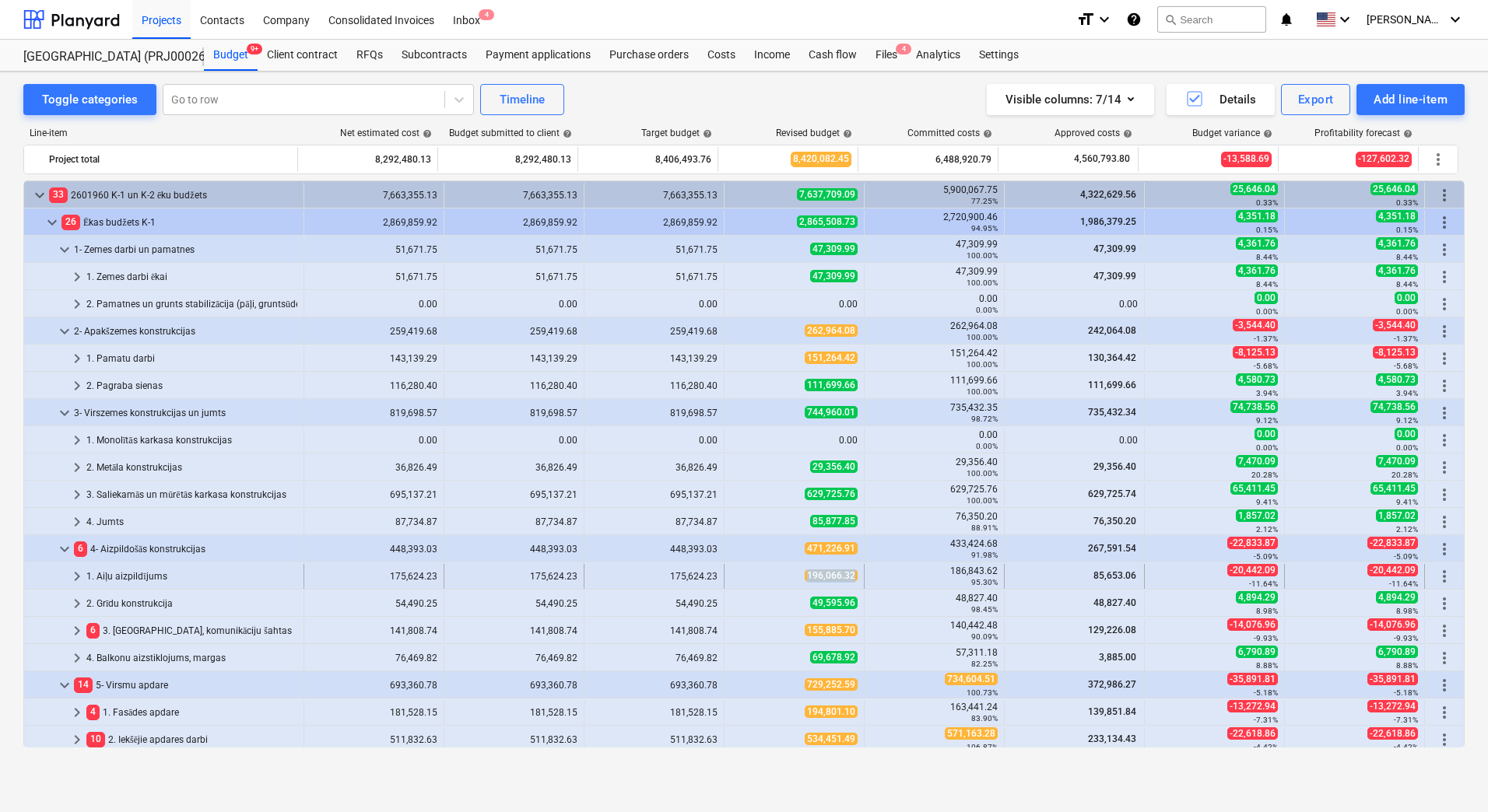
copy span "196,066.32"
drag, startPoint x: 853, startPoint y: 575, endPoint x: 801, endPoint y: 582, distance: 52.5
click at [801, 582] on div "196,066.32" at bounding box center [794, 576] width 140 height 25
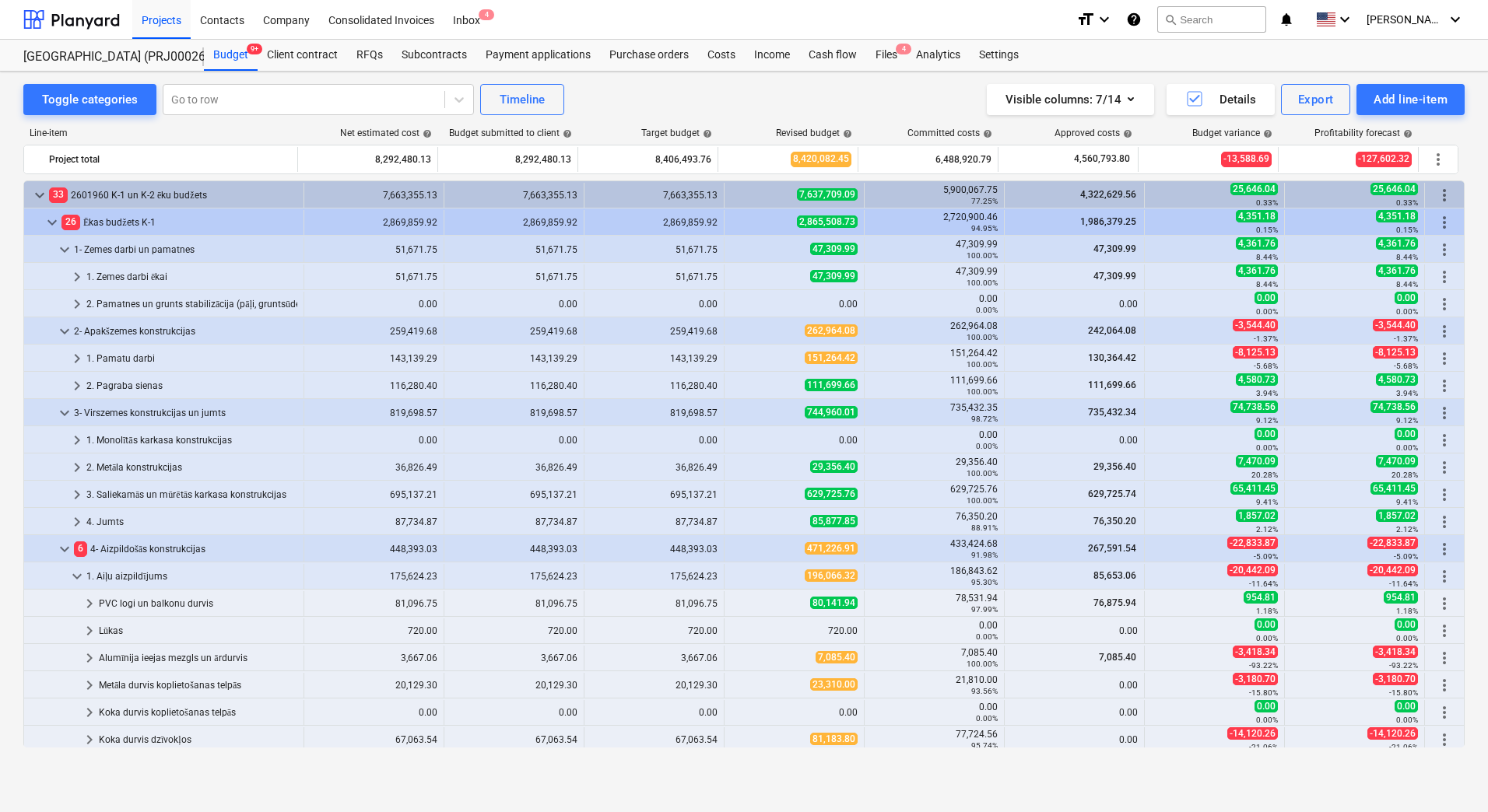
click at [801, 582] on div "196,066.32" at bounding box center [793, 576] width 127 height 13
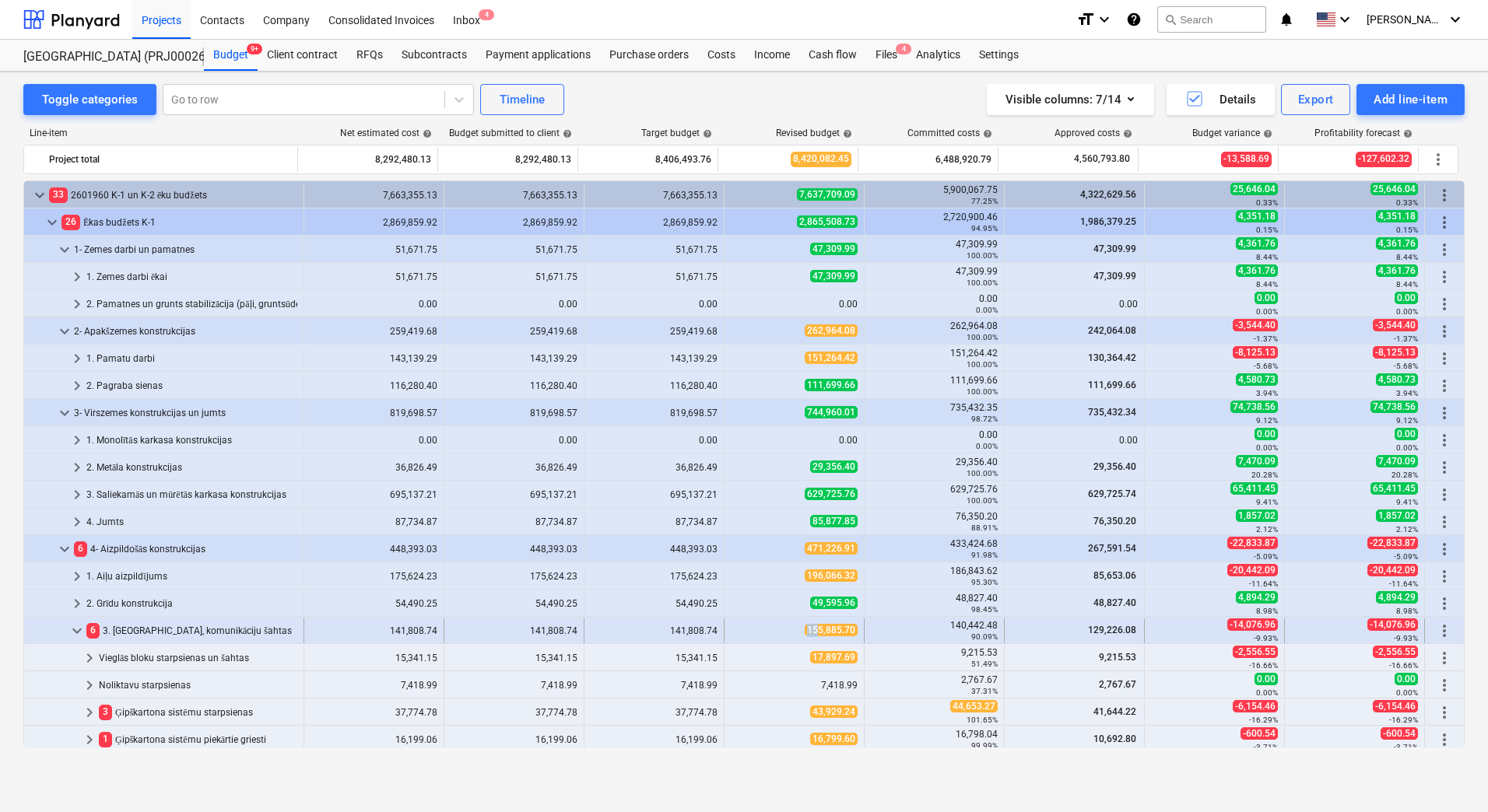
click at [812, 628] on div "155,885.70" at bounding box center [793, 630] width 127 height 13
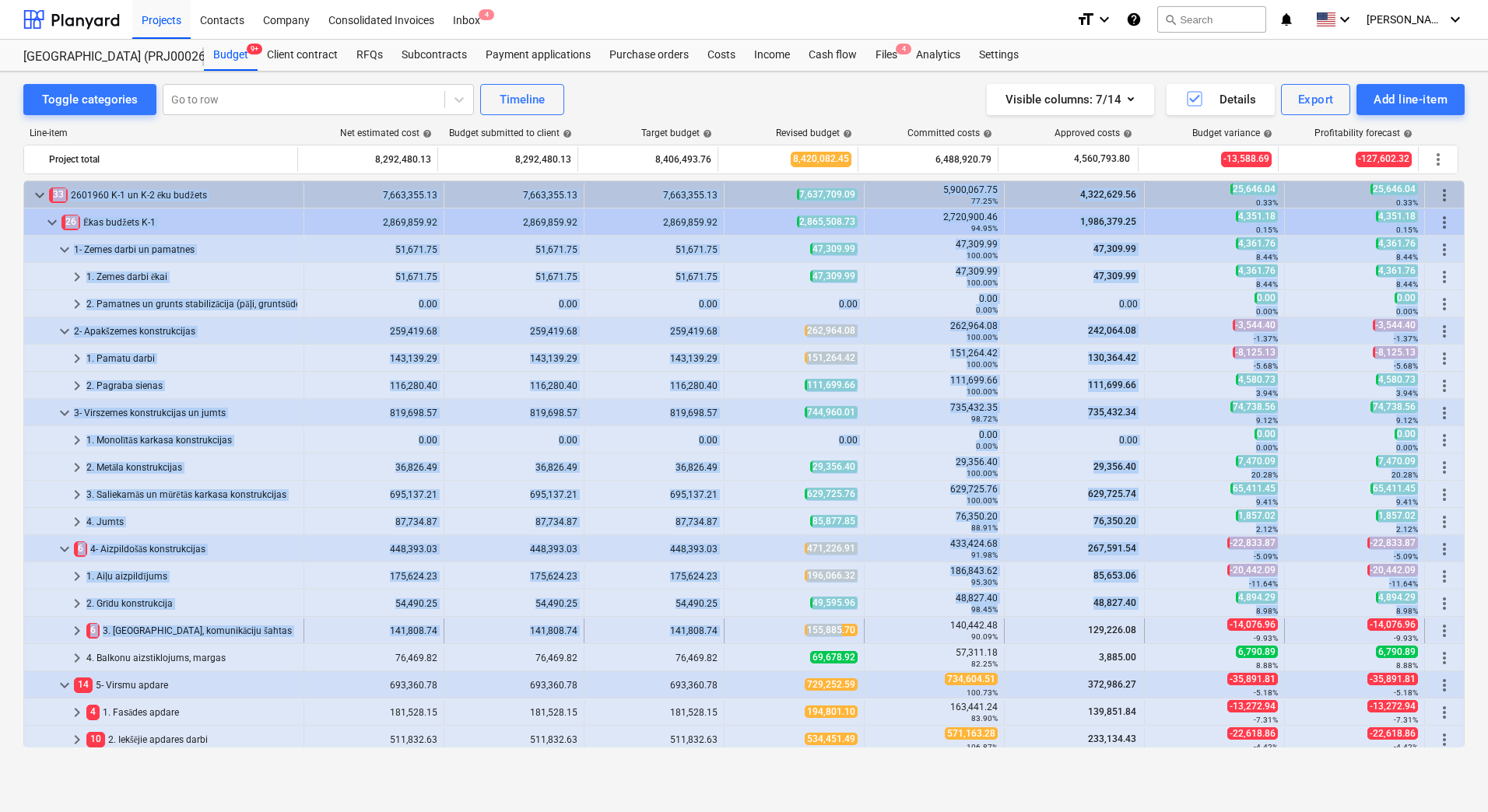
drag, startPoint x: 782, startPoint y: 630, endPoint x: 835, endPoint y: 629, distance: 53.0
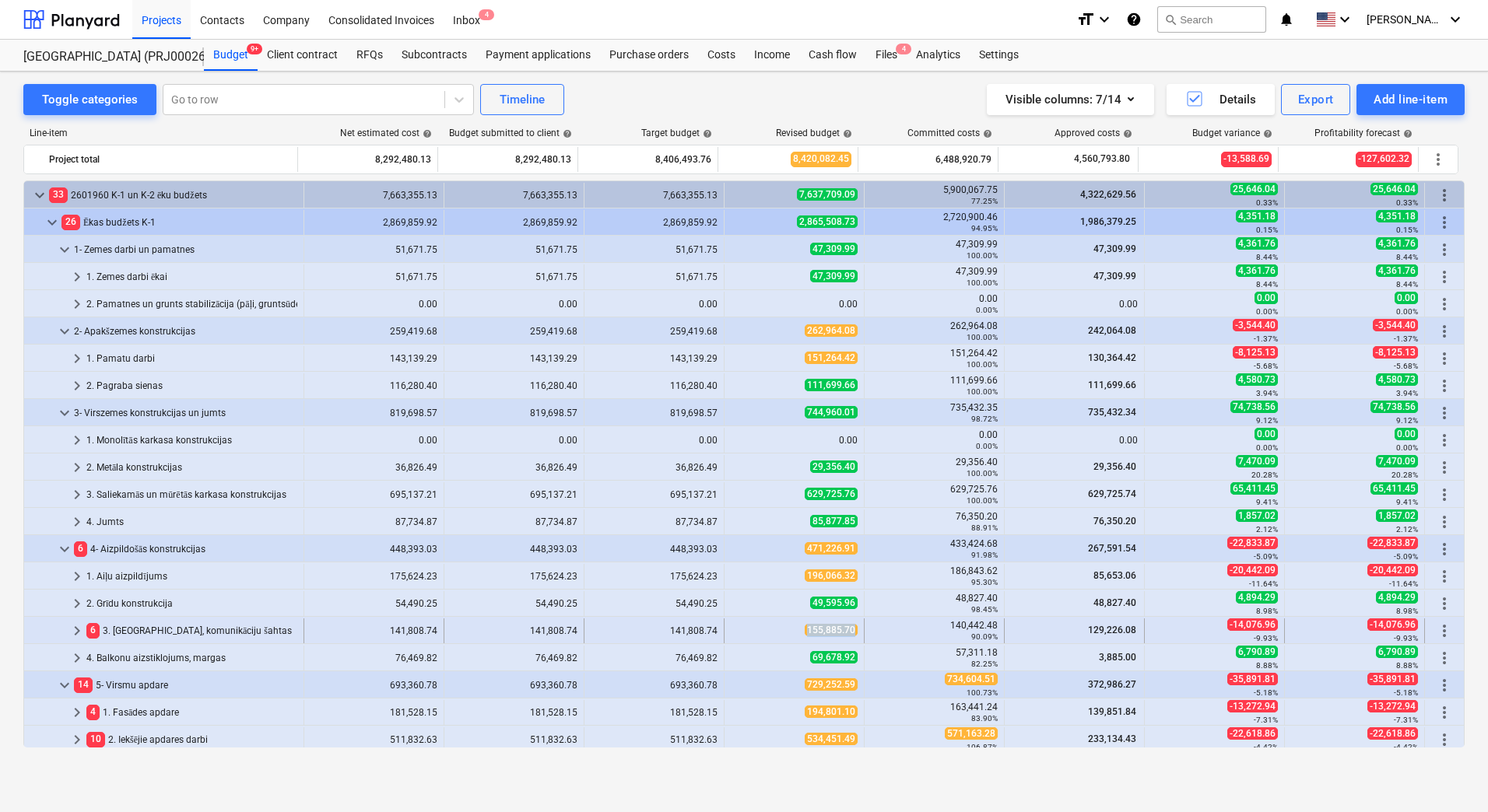
copy span "155,885.70"
drag, startPoint x: 835, startPoint y: 629, endPoint x: 803, endPoint y: 628, distance: 32.0
click at [803, 628] on div "155,885.70" at bounding box center [794, 630] width 140 height 25
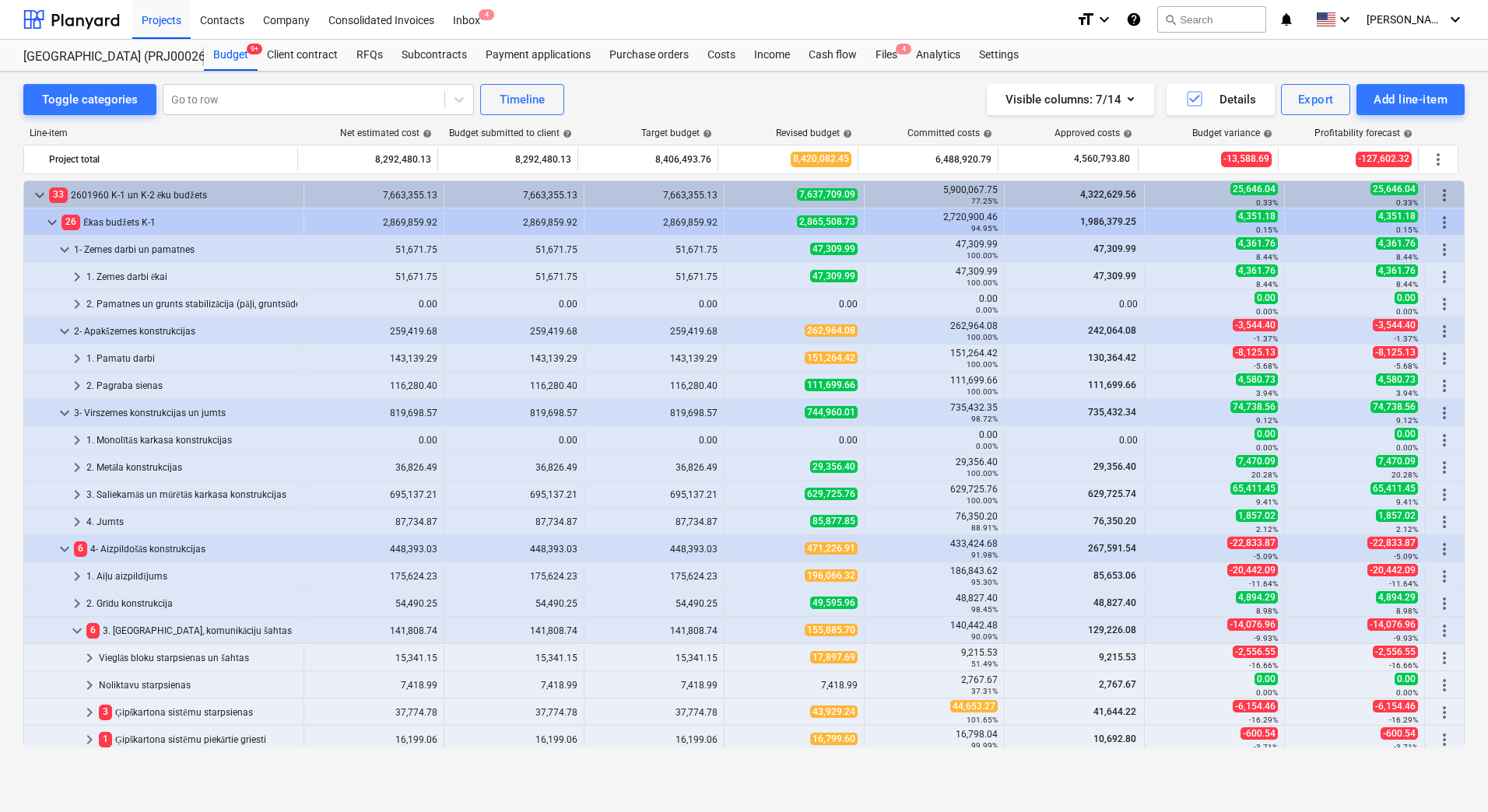
click at [805, 628] on span "155,885.70" at bounding box center [830, 630] width 53 height 12
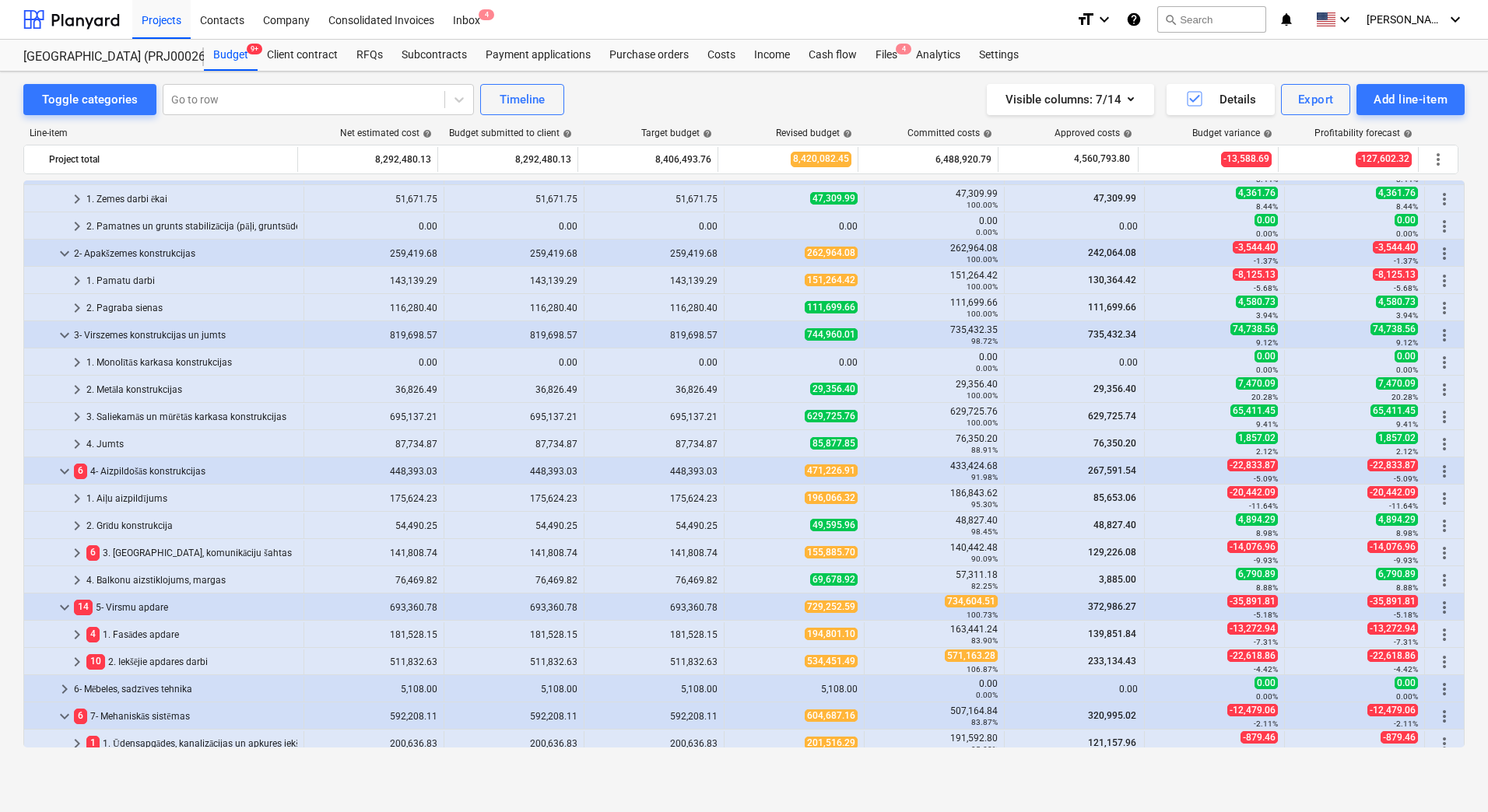
scroll to position [156, 0]
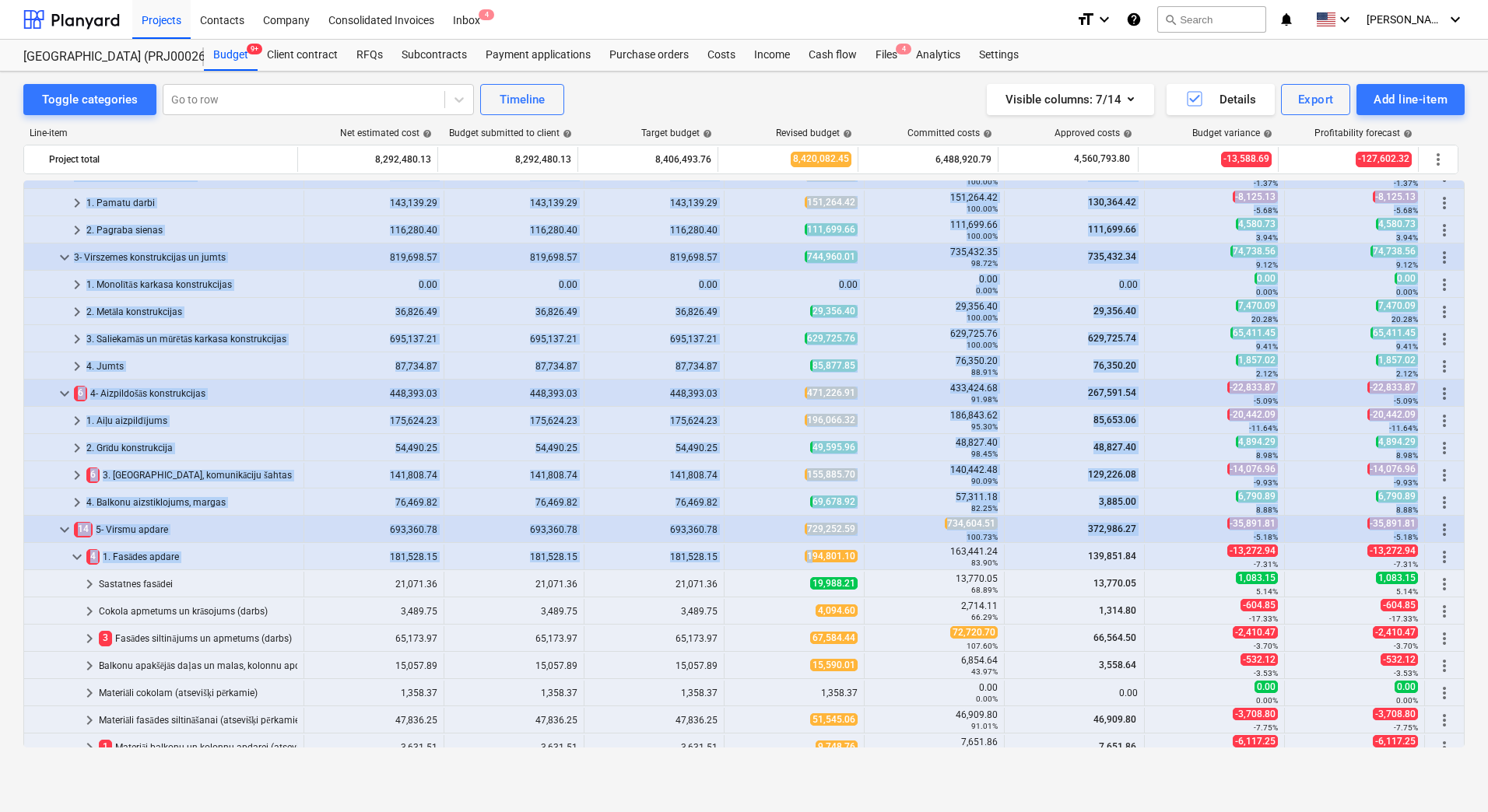
drag, startPoint x: 818, startPoint y: 554, endPoint x: 806, endPoint y: 557, distance: 12.4
click at [787, 554] on div "194,801.10" at bounding box center [793, 557] width 127 height 13
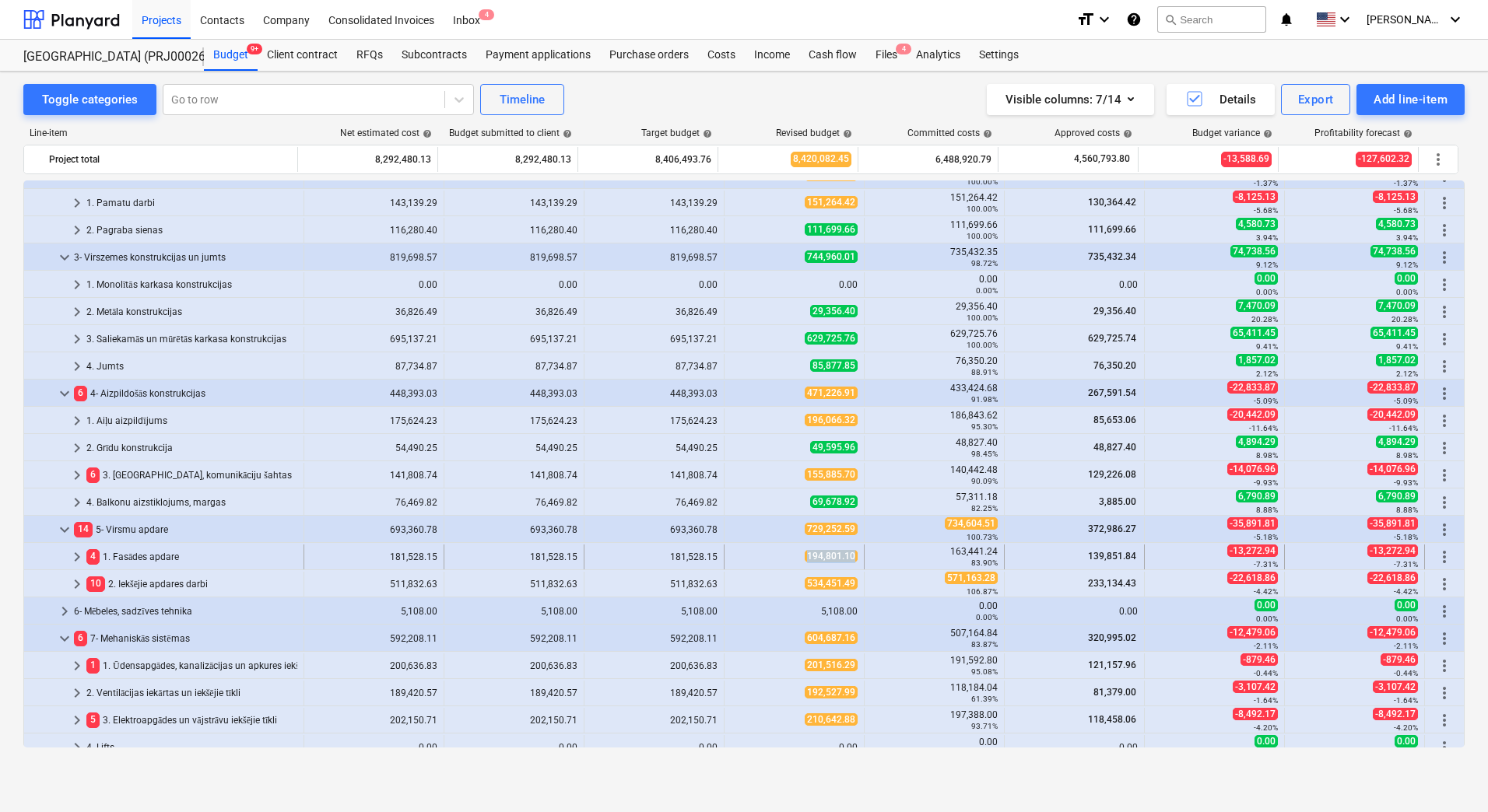
copy span "194,801.10"
drag, startPoint x: 765, startPoint y: 554, endPoint x: 852, endPoint y: 556, distance: 87.0
click at [852, 556] on div "194,801.10" at bounding box center [793, 557] width 127 height 13
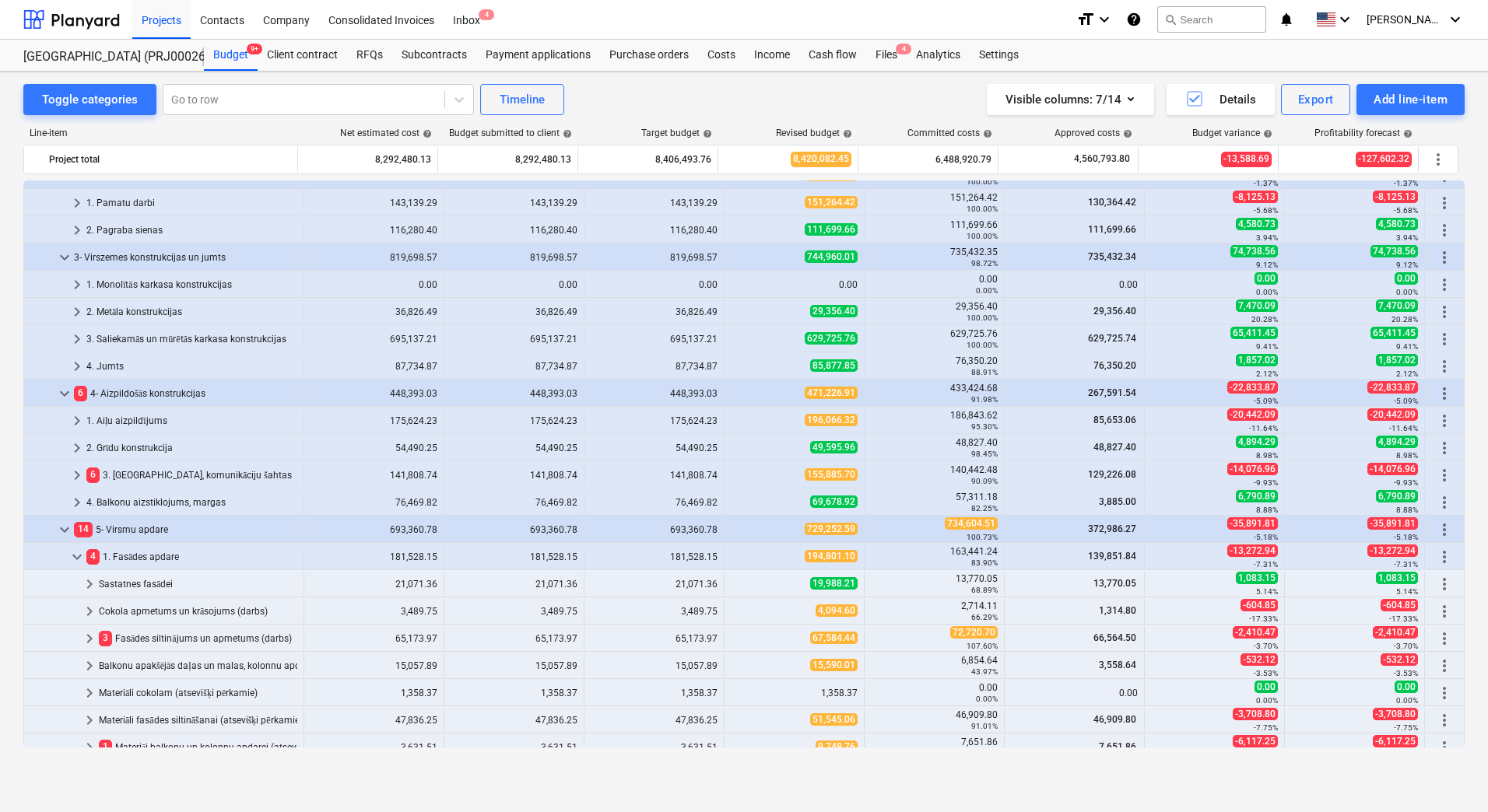
click at [852, 556] on span "194,801.10" at bounding box center [830, 556] width 53 height 12
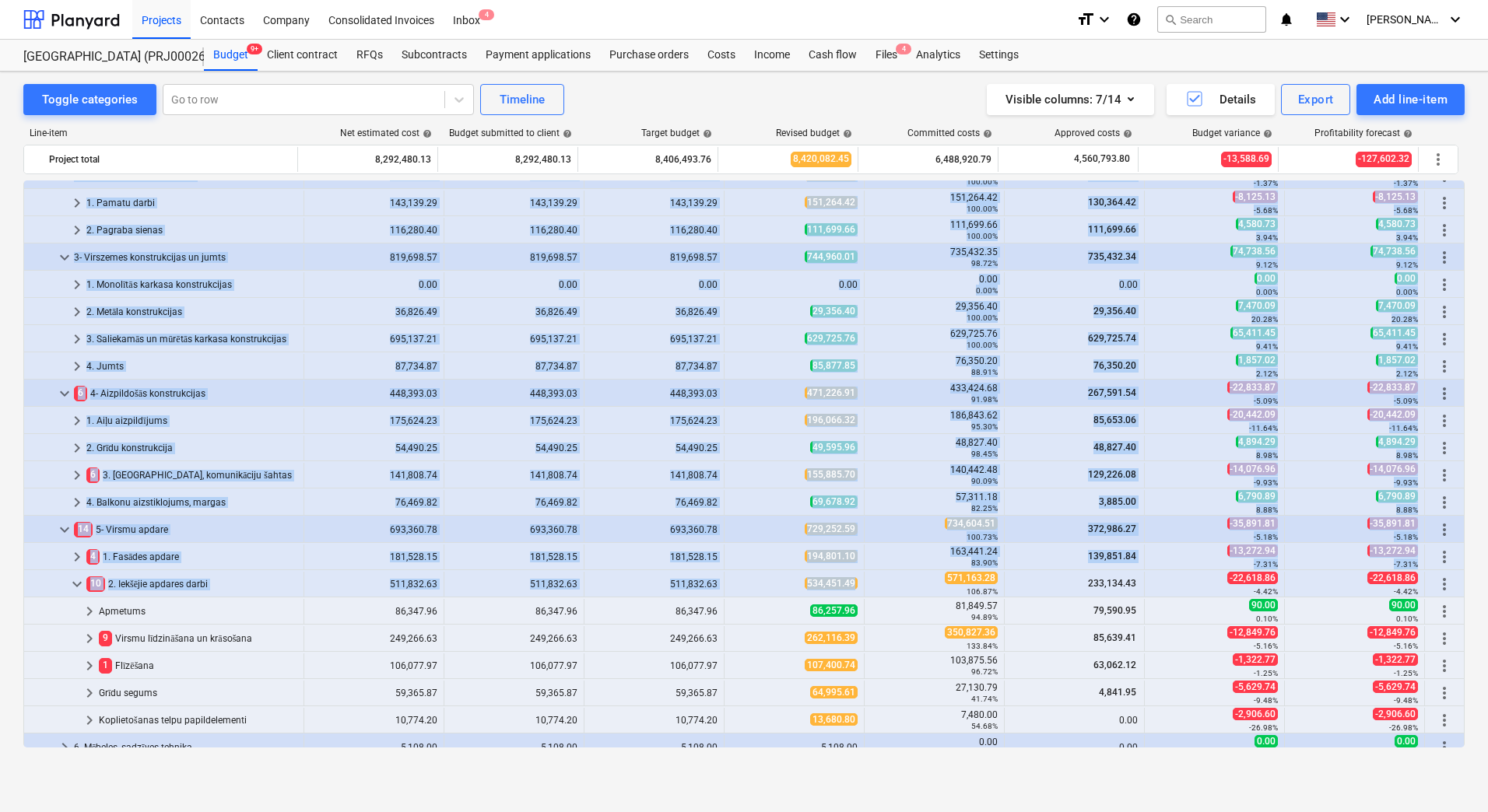
copy div "loremips_dolor_sita 60 8681316 C-4 ad E-8 sed doeiusm 4,199,690.58 7,634,746.38…"
drag, startPoint x: 827, startPoint y: 581, endPoint x: 846, endPoint y: 584, distance: 19.2
click at [852, 584] on div "534,451.49" at bounding box center [794, 584] width 140 height 25
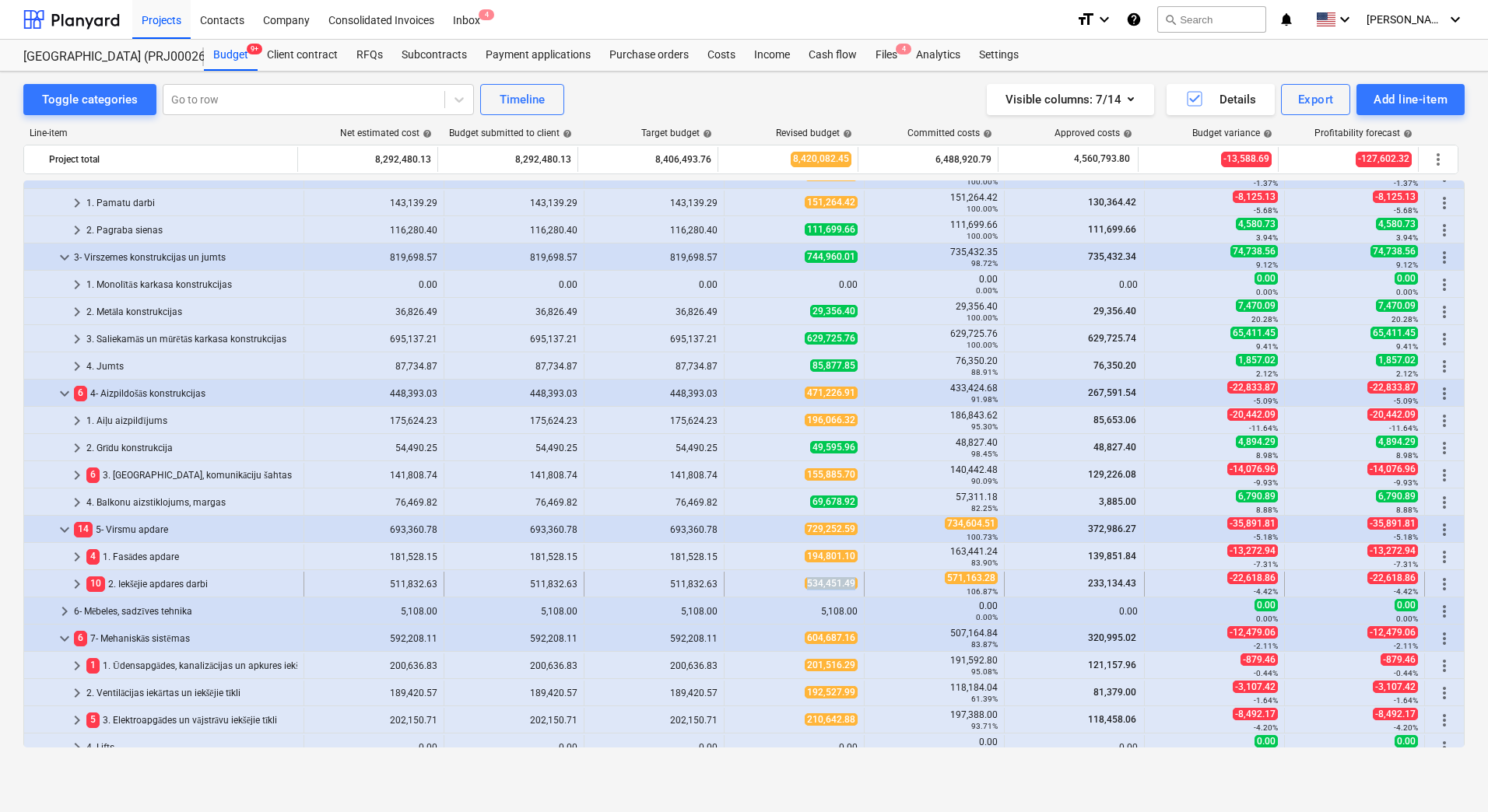
drag, startPoint x: 853, startPoint y: 584, endPoint x: 801, endPoint y: 580, distance: 52.2
click at [801, 580] on div "534,451.49" at bounding box center [794, 584] width 140 height 25
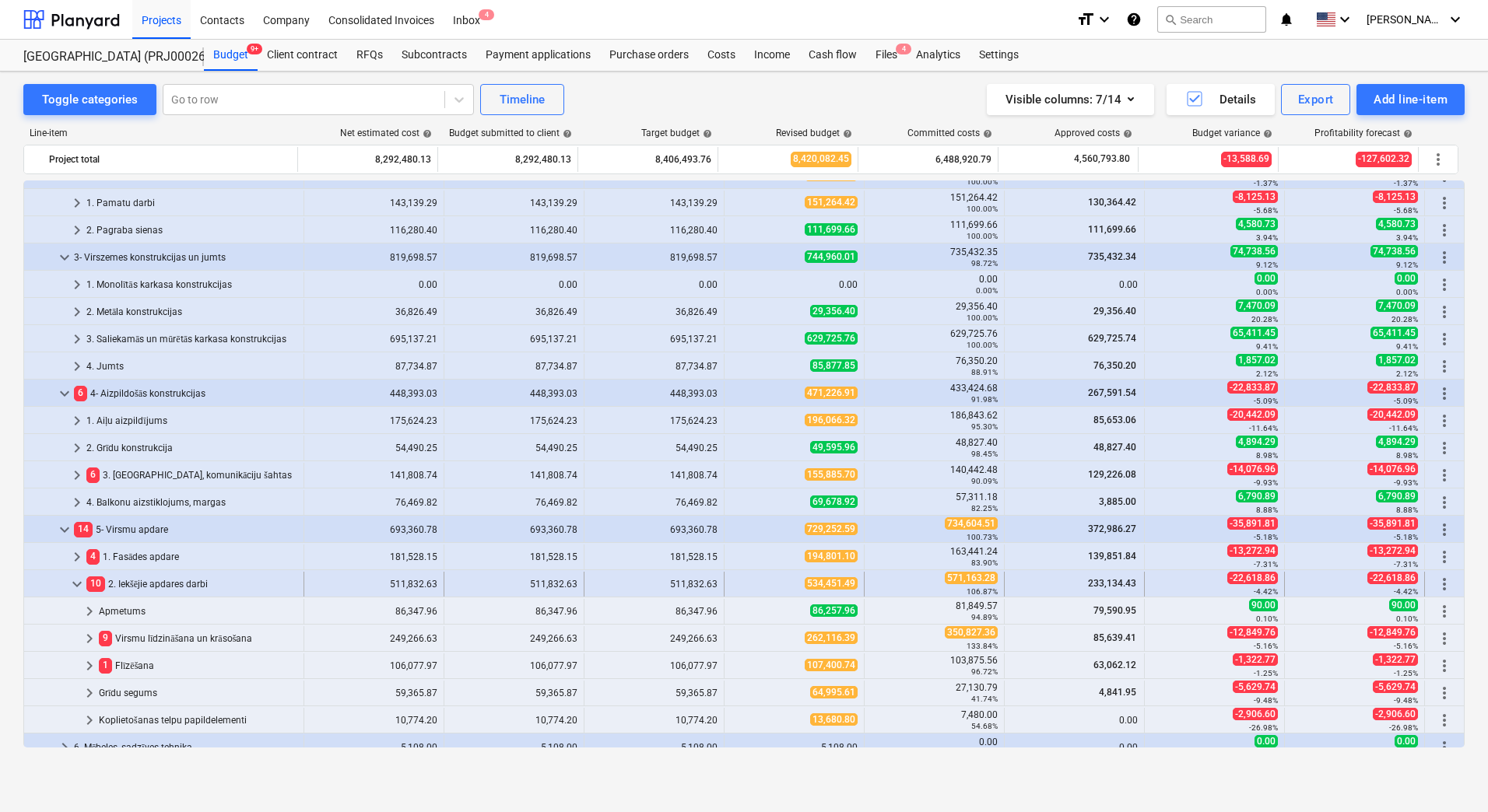
click at [159, 581] on div "10 2. Iekšējie apdares darbi" at bounding box center [191, 584] width 211 height 25
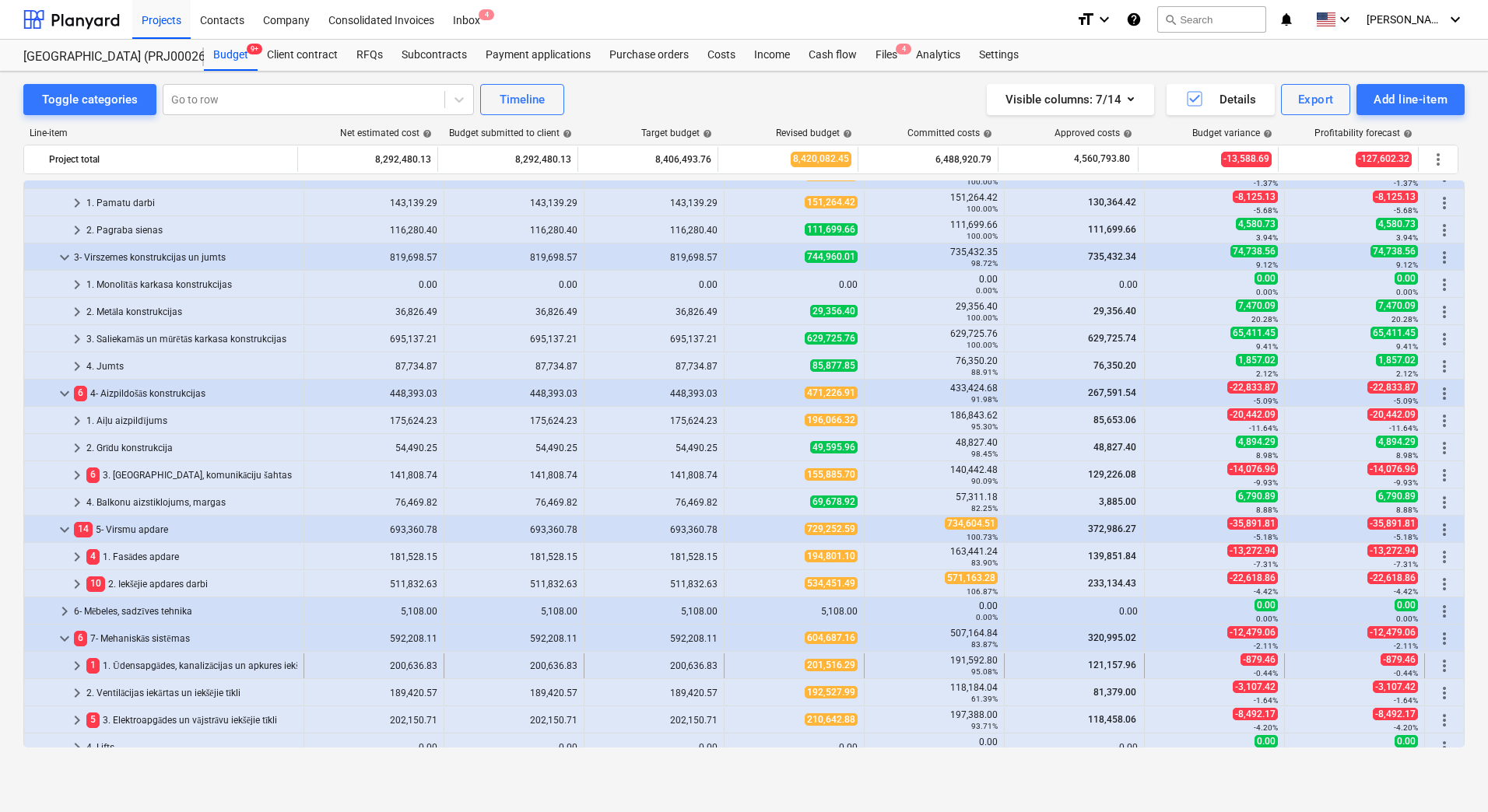
scroll to position [311, 0]
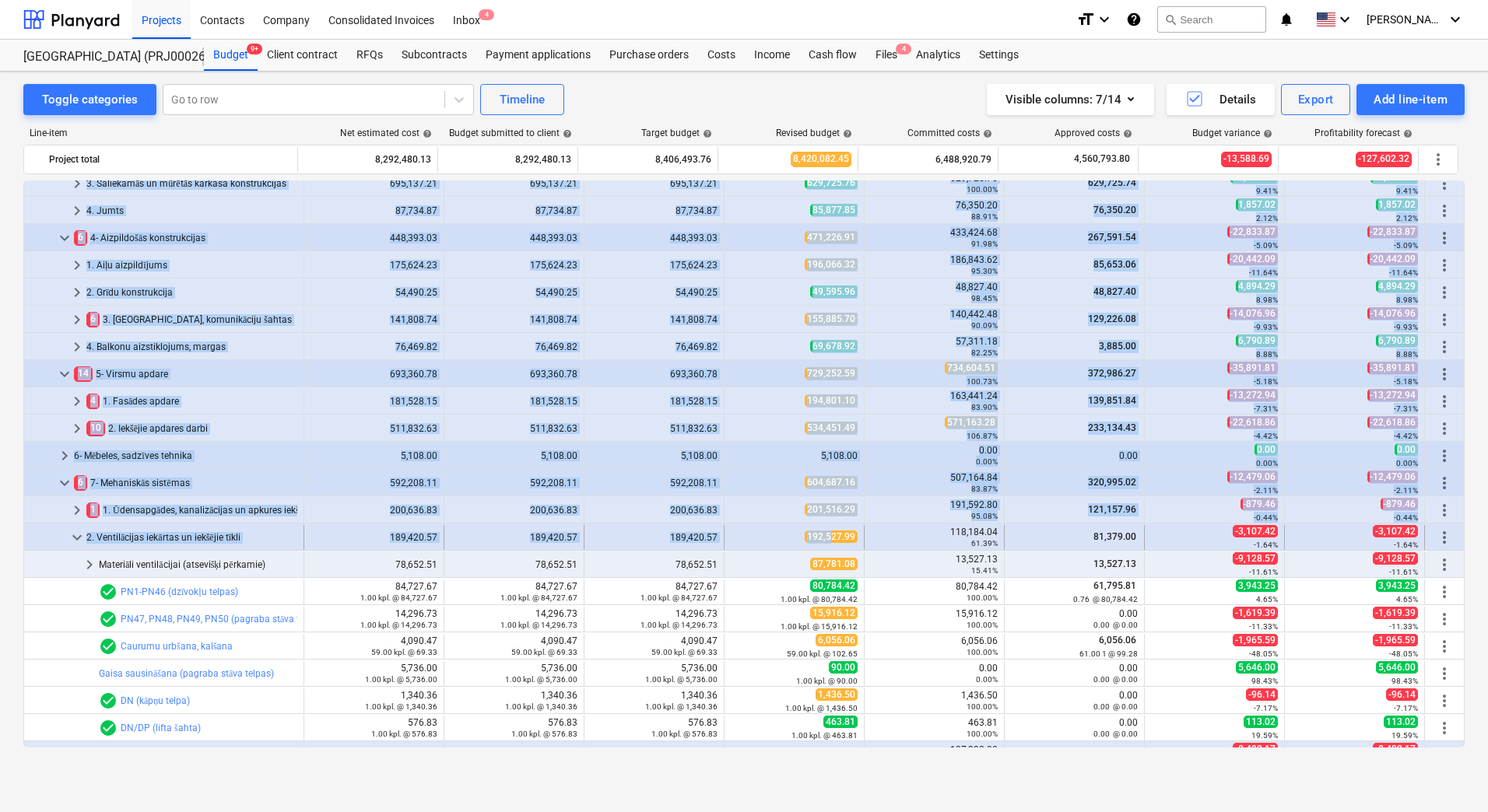
drag, startPoint x: 827, startPoint y: 538, endPoint x: 764, endPoint y: 535, distance: 63.1
click at [764, 535] on div "192,527.99" at bounding box center [793, 537] width 127 height 13
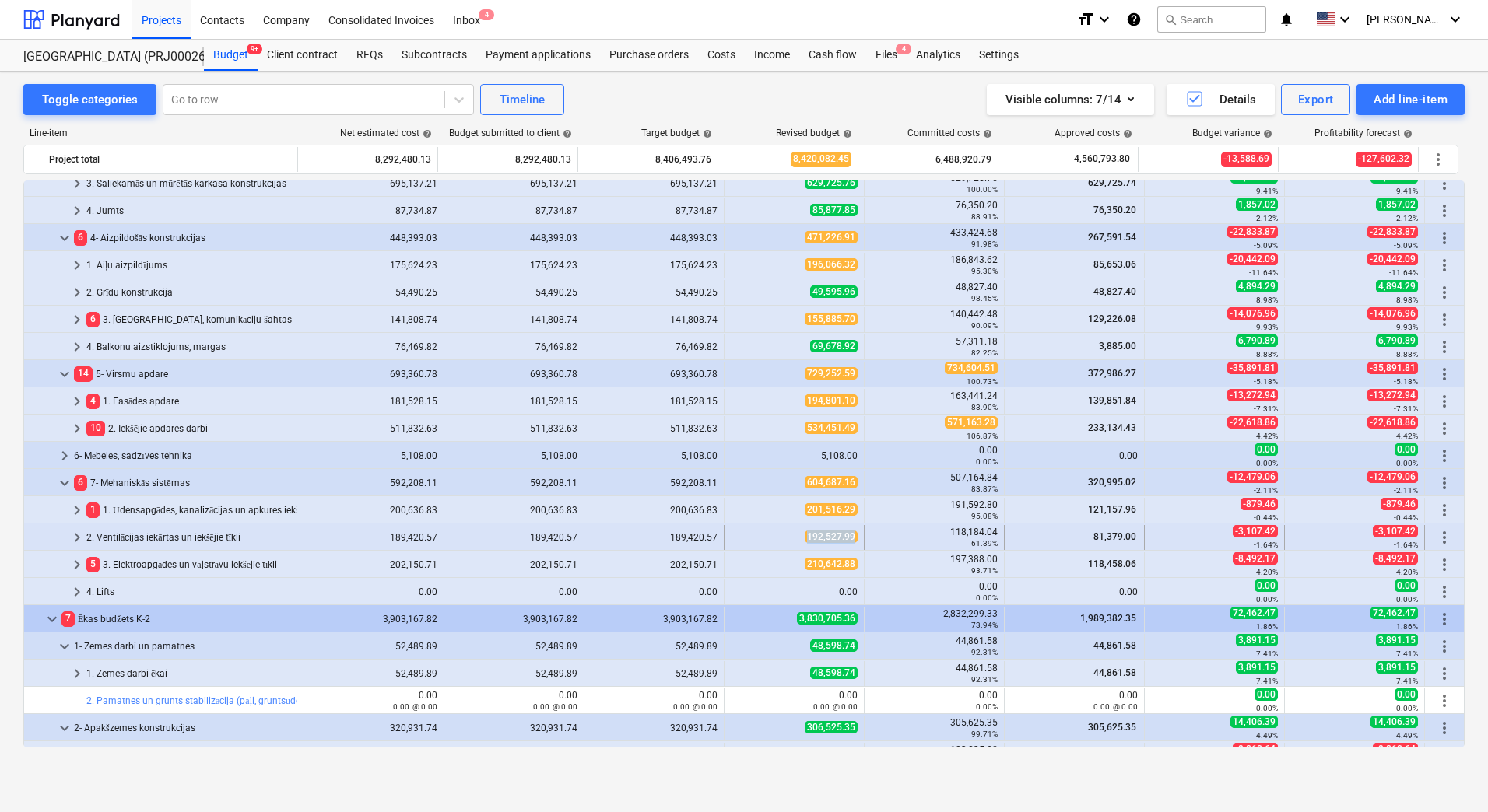
drag, startPoint x: 761, startPoint y: 535, endPoint x: 850, endPoint y: 540, distance: 89.1
click at [850, 540] on div "192,527.99" at bounding box center [793, 537] width 127 height 13
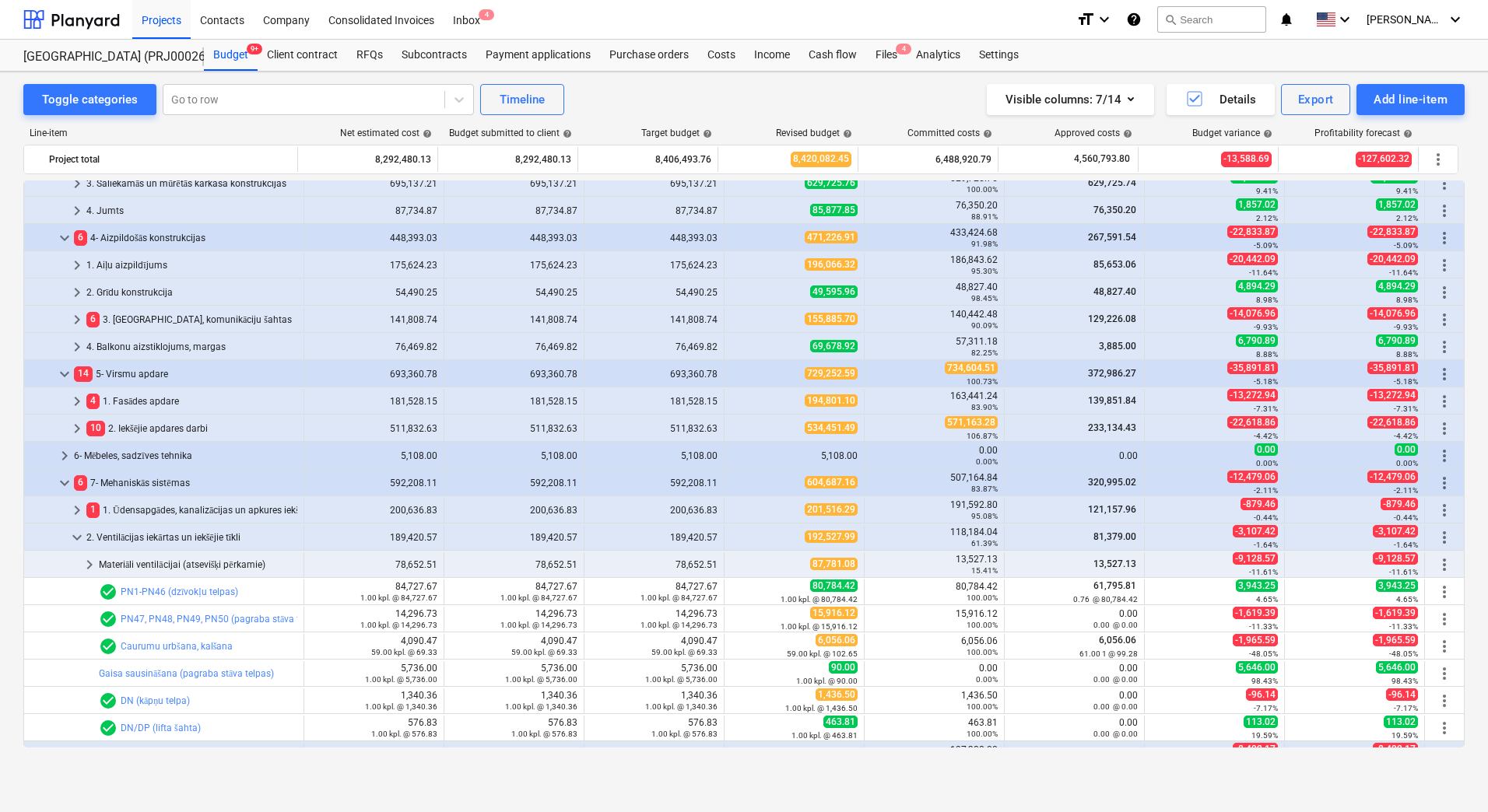
click at [850, 540] on span "192,527.99" at bounding box center [830, 536] width 53 height 12
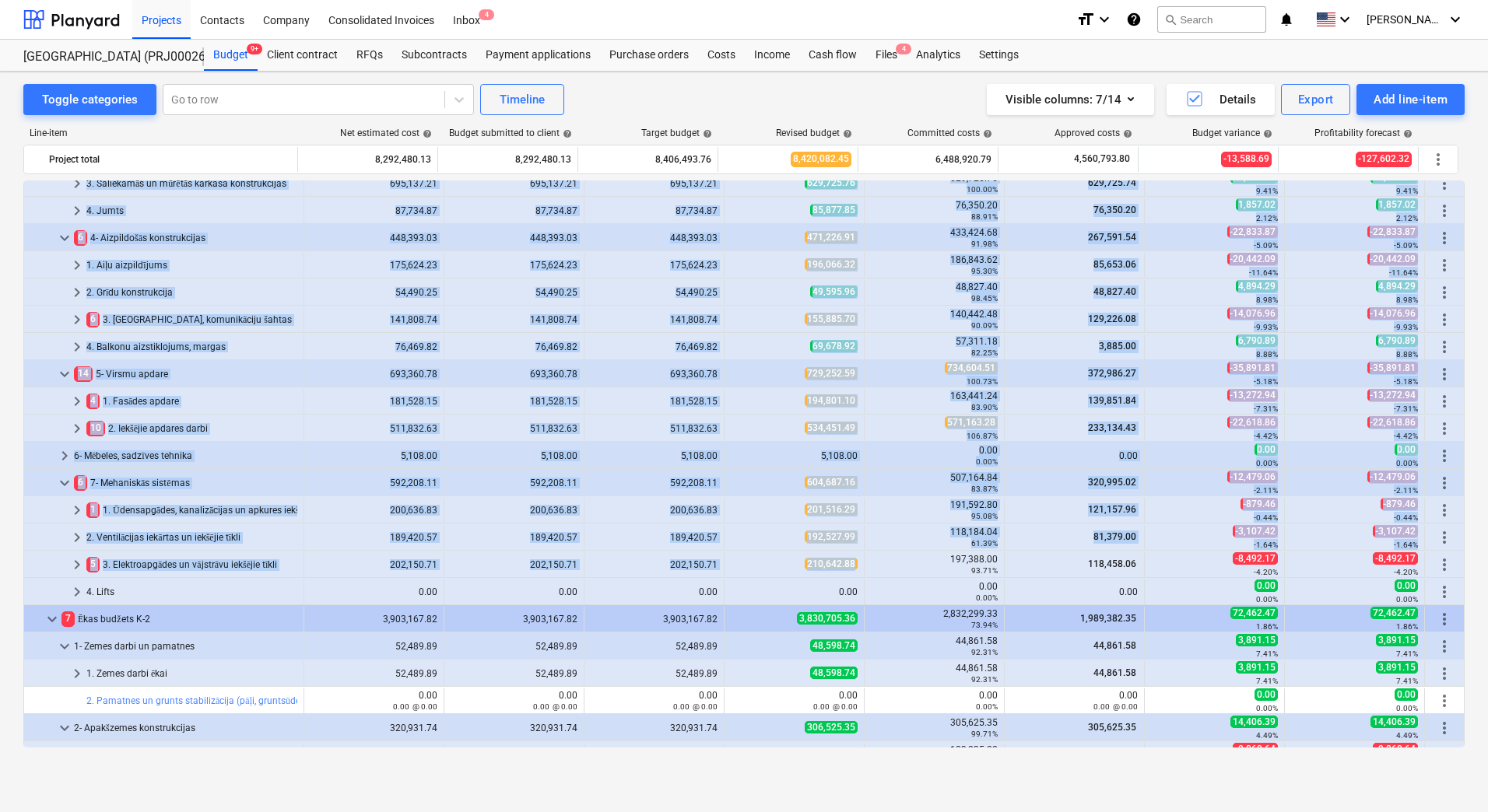
drag, startPoint x: 818, startPoint y: 557, endPoint x: 848, endPoint y: 563, distance: 30.6
drag, startPoint x: 848, startPoint y: 563, endPoint x: 856, endPoint y: 564, distance: 8.1
click at [856, 564] on div "210,642.88" at bounding box center [794, 565] width 140 height 25
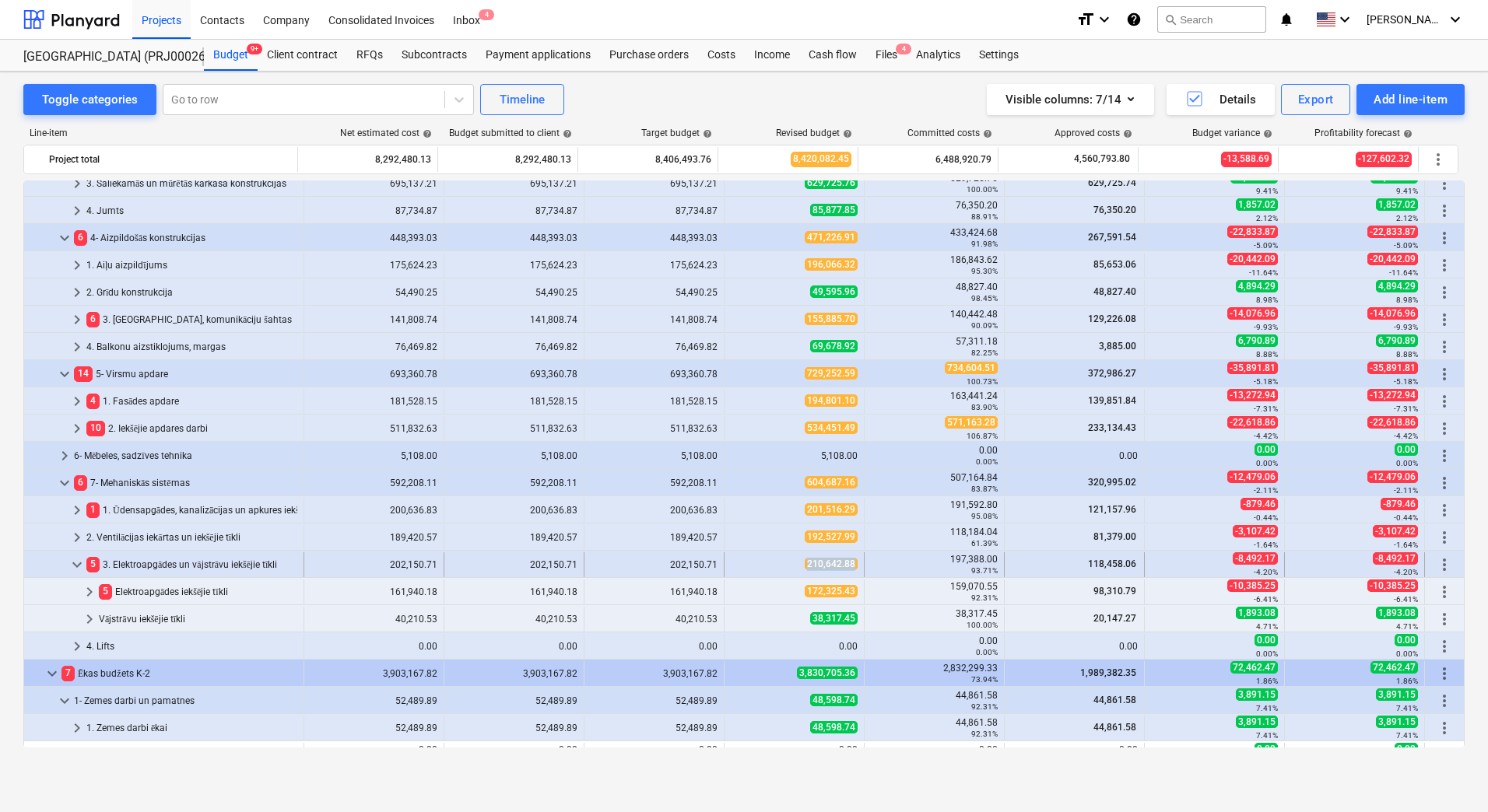
drag, startPoint x: 854, startPoint y: 566, endPoint x: 804, endPoint y: 568, distance: 50.0
click at [804, 568] on div "210,642.88" at bounding box center [794, 565] width 140 height 25
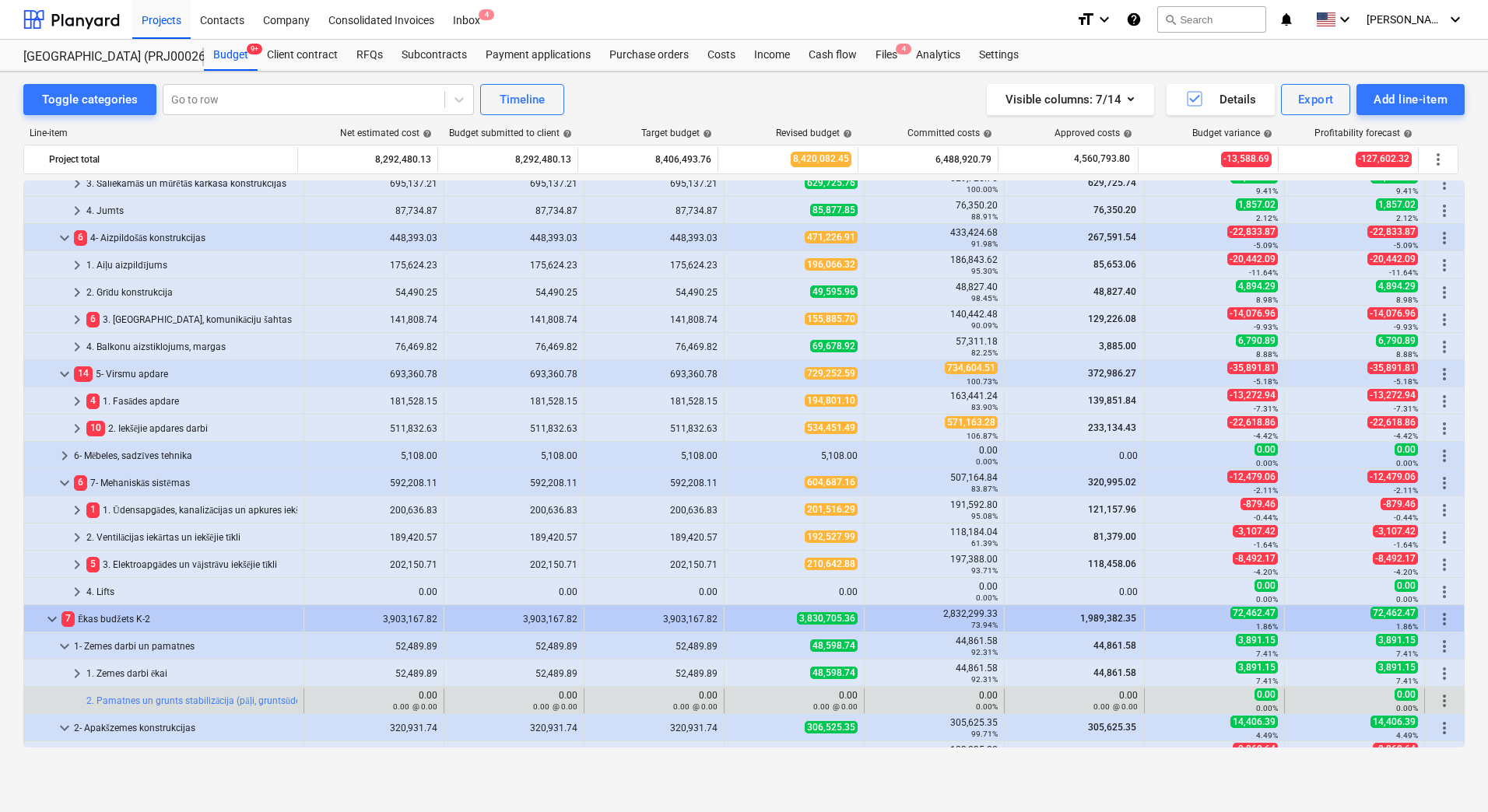
scroll to position [545, 0]
